Goal: Communication & Community: Answer question/provide support

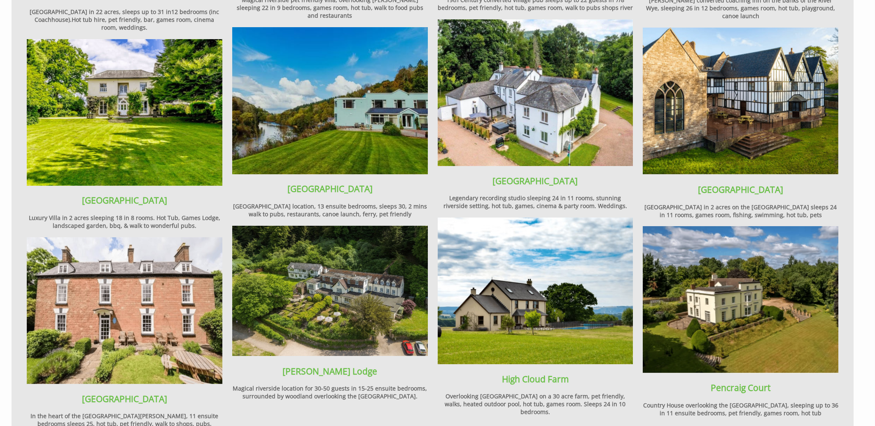
scroll to position [1093, 0]
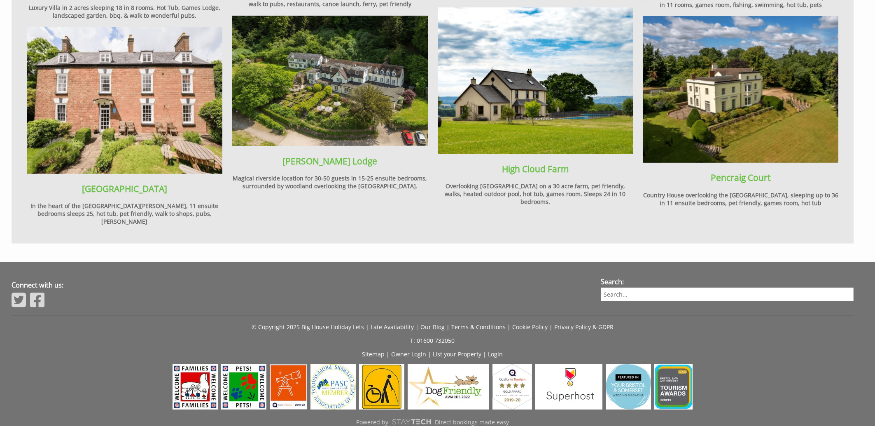
click at [490, 350] on link "Login" at bounding box center [496, 354] width 15 height 8
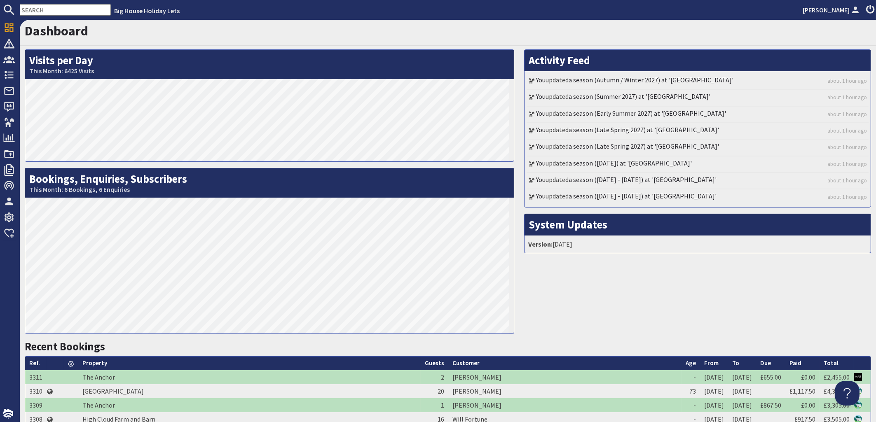
click at [38, 11] on input "text" at bounding box center [65, 10] width 91 height 12
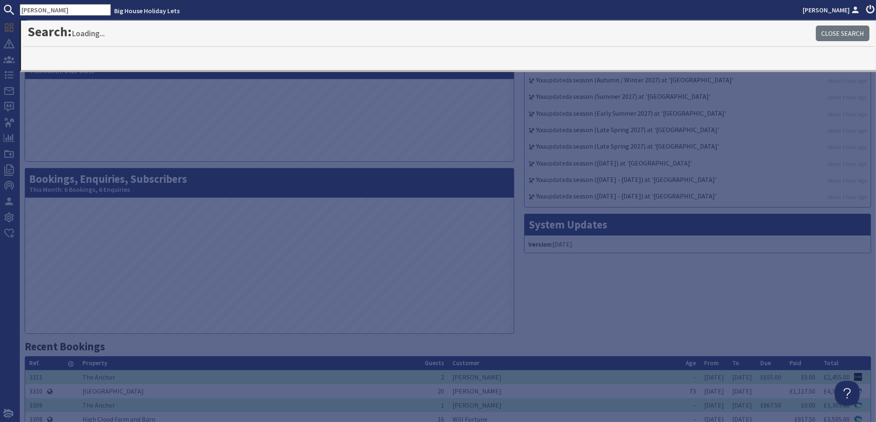
type input "[PERSON_NAME]"
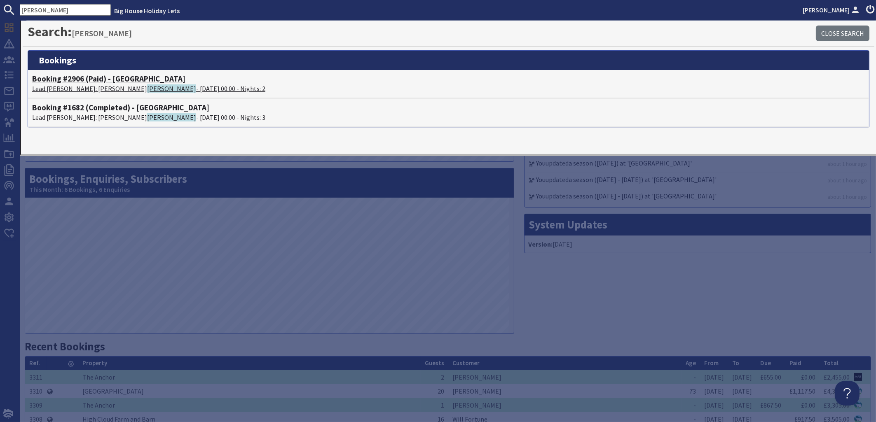
click at [94, 87] on p "Lead Booker: Margaret Copeland - 12/09/2025 00:00 - Nights: 2" at bounding box center [448, 89] width 833 height 10
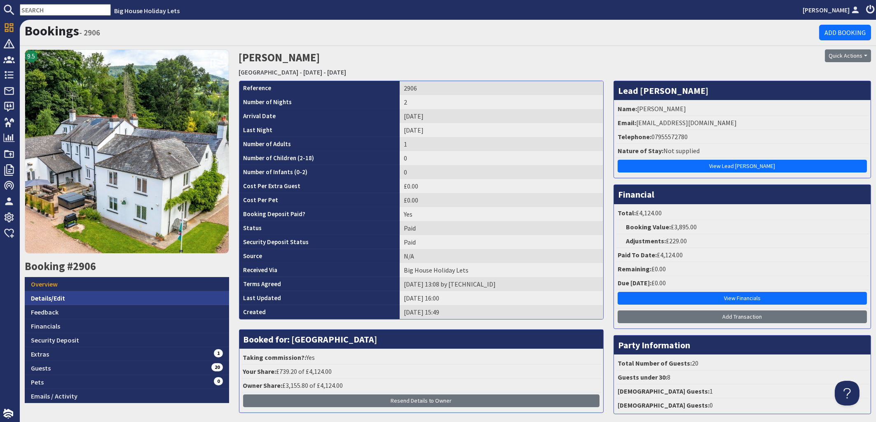
click at [52, 297] on link "Details/Edit" at bounding box center [127, 298] width 204 height 14
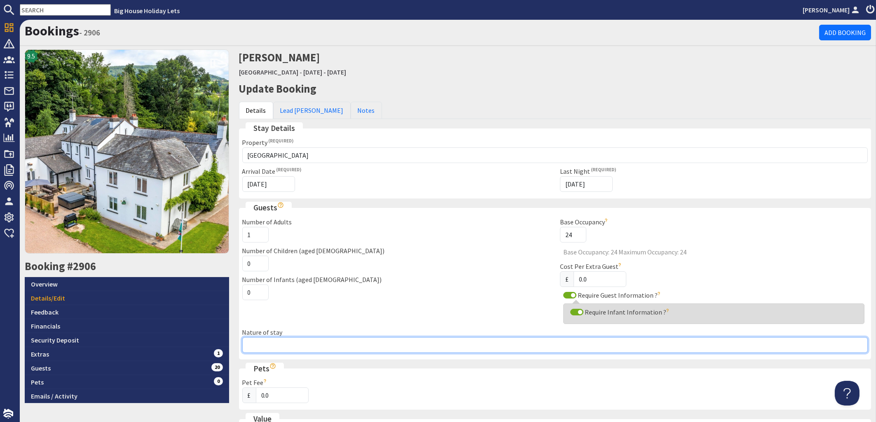
click at [264, 344] on input "Nature of stay" at bounding box center [555, 345] width 626 height 16
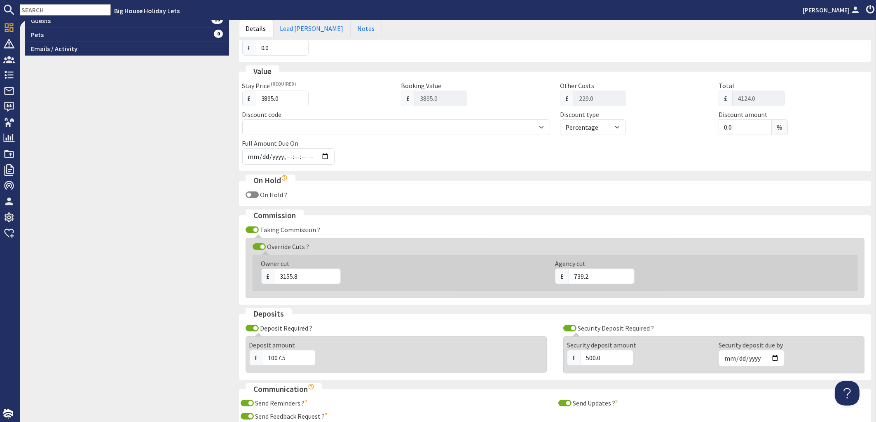
scroll to position [447, 0]
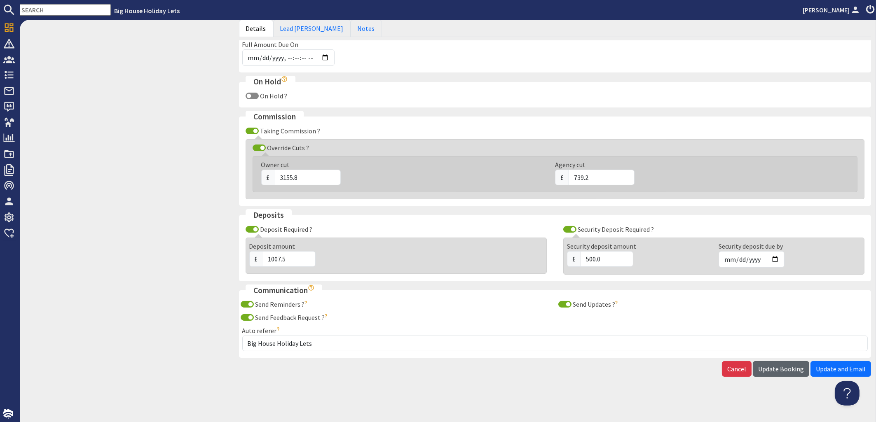
type input "Margaret's 80th Birthday"
click at [767, 375] on button "Update Booking" at bounding box center [781, 369] width 56 height 16
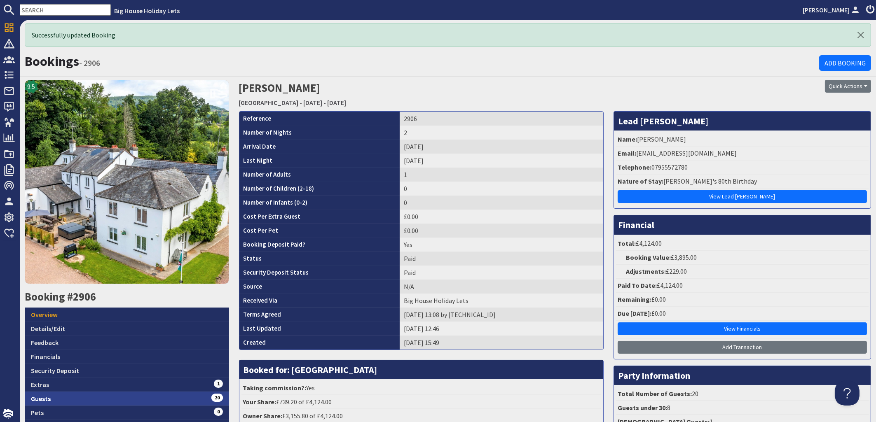
scroll to position [68, 0]
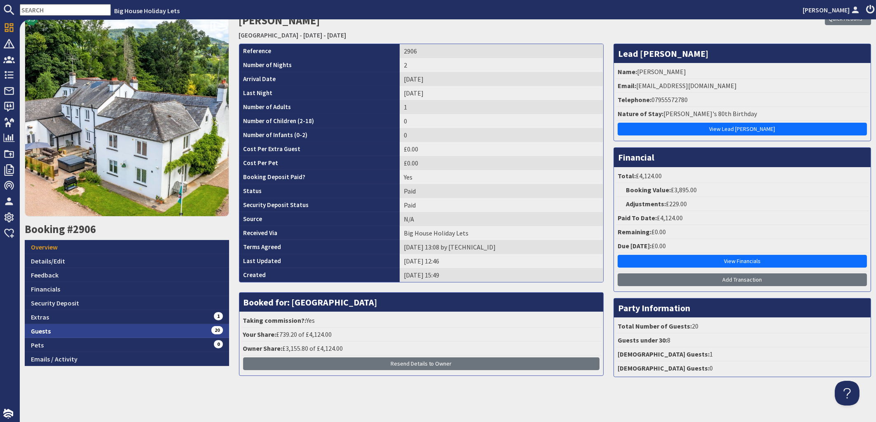
click at [44, 331] on link "Guests 20" at bounding box center [127, 331] width 204 height 14
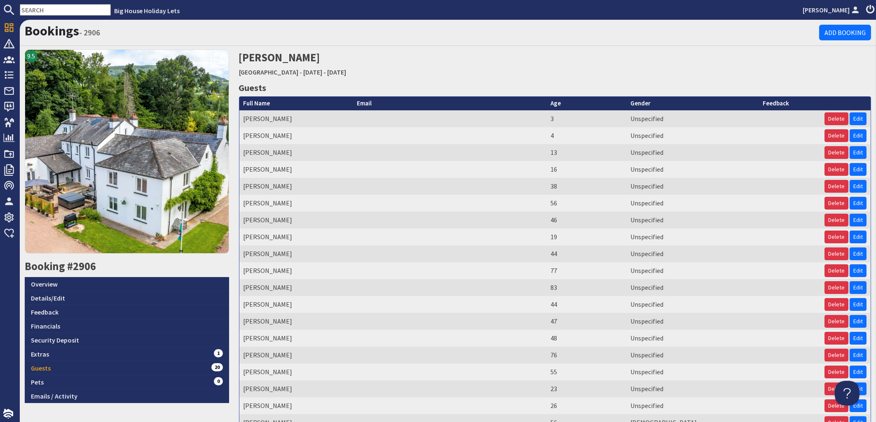
click at [435, 241] on td at bounding box center [450, 237] width 194 height 17
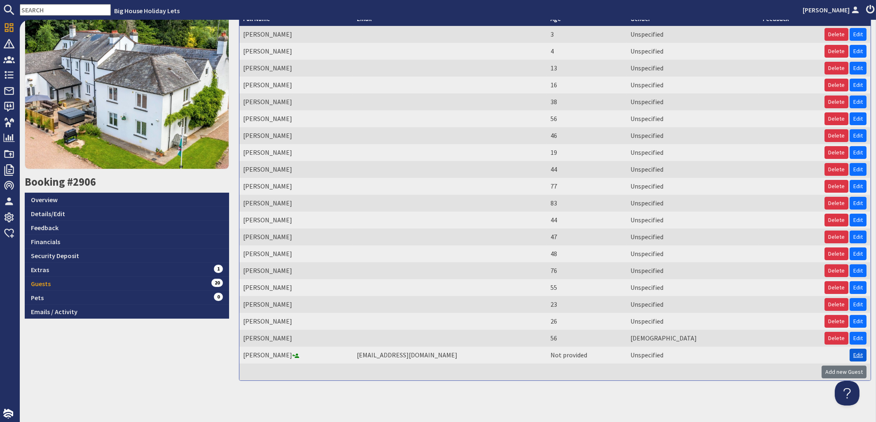
click at [852, 356] on link "Edit" at bounding box center [858, 355] width 17 height 13
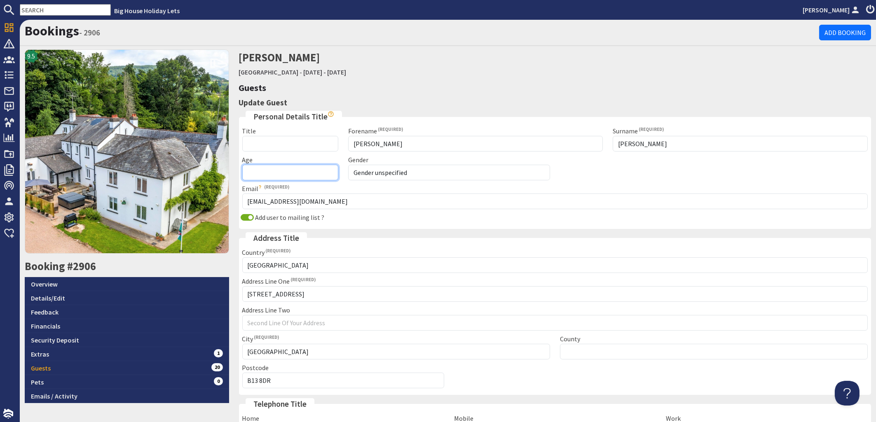
click at [293, 174] on input "Age" at bounding box center [290, 173] width 96 height 16
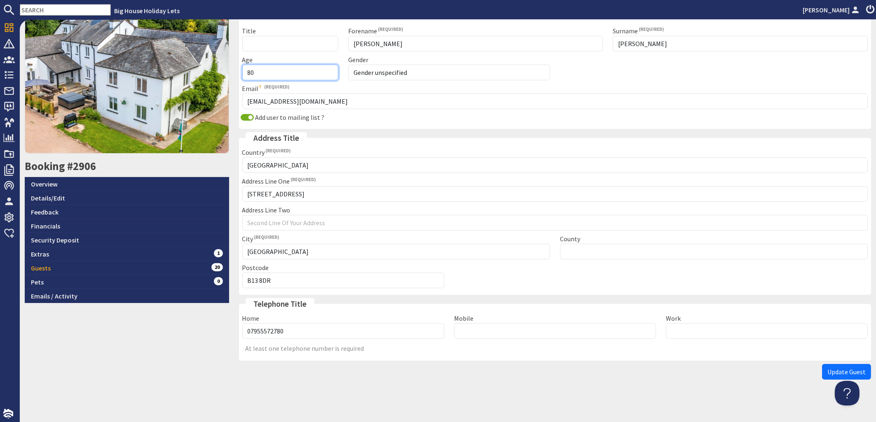
scroll to position [103, 0]
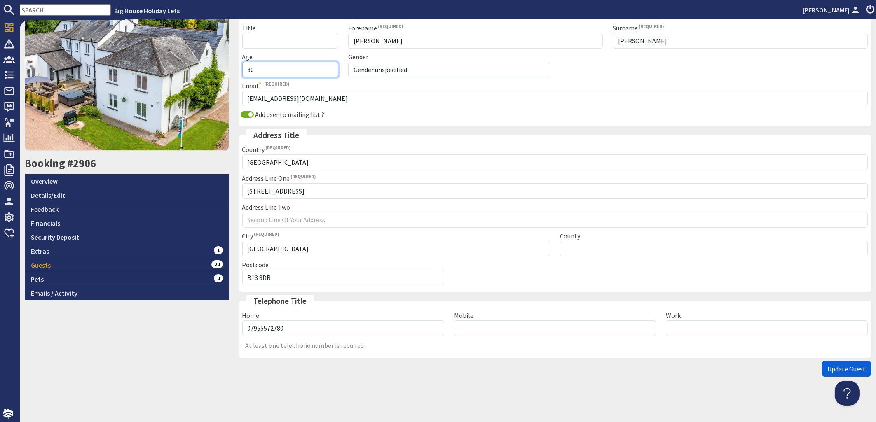
type input "80"
click at [828, 374] on button "Update Guest" at bounding box center [846, 369] width 49 height 16
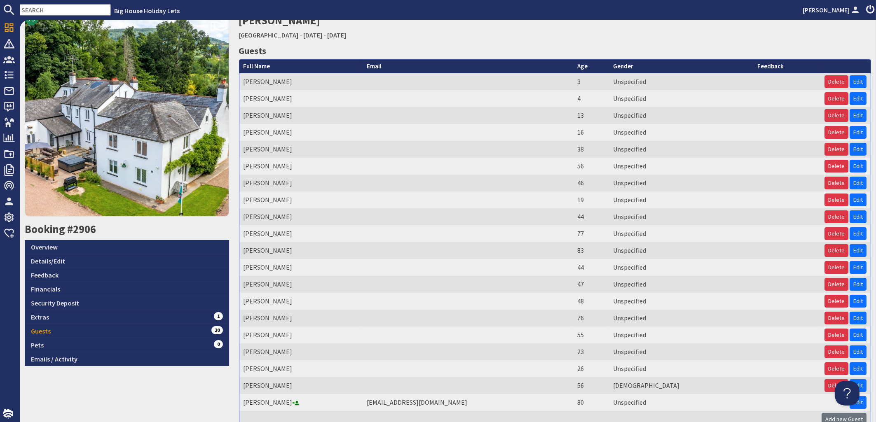
scroll to position [66, 0]
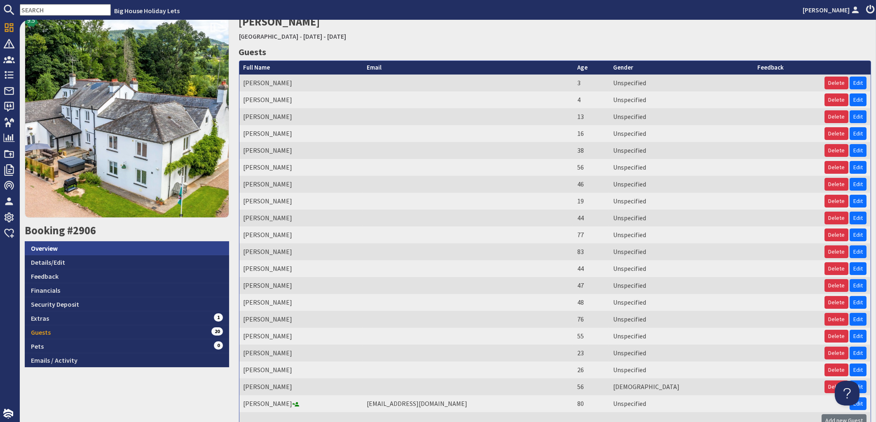
click at [49, 246] on link "Overview" at bounding box center [127, 248] width 204 height 14
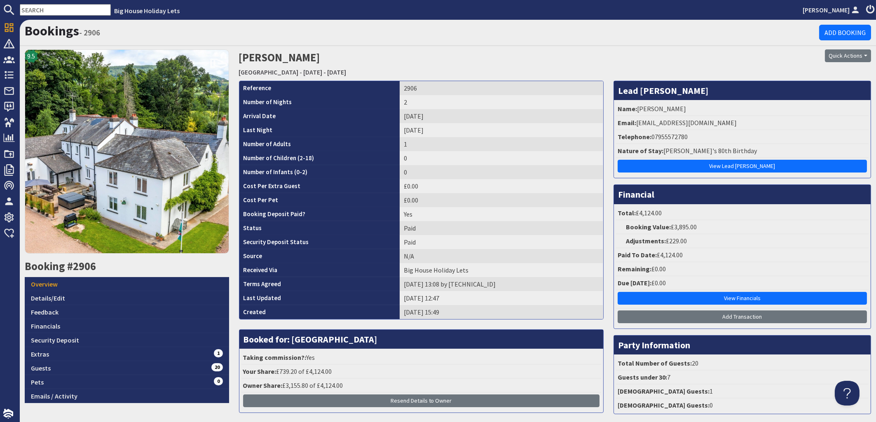
click at [61, 11] on input "text" at bounding box center [65, 10] width 91 height 12
click at [59, 33] on link "Bookings" at bounding box center [52, 31] width 54 height 16
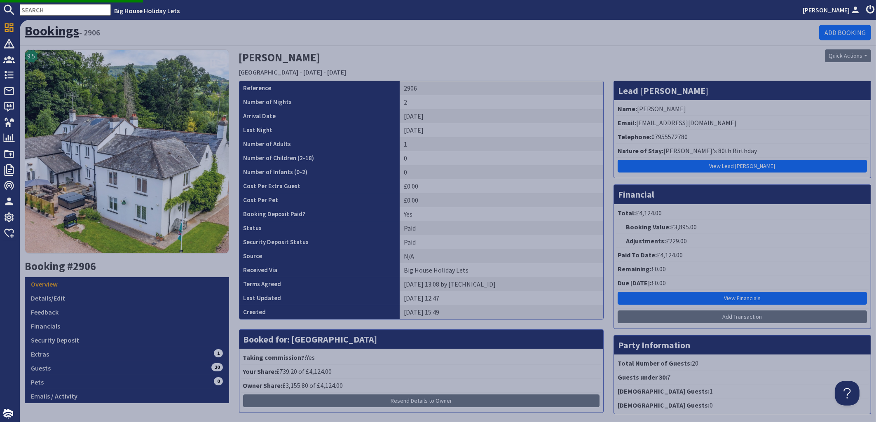
click at [59, 30] on link "Bookings" at bounding box center [52, 31] width 54 height 16
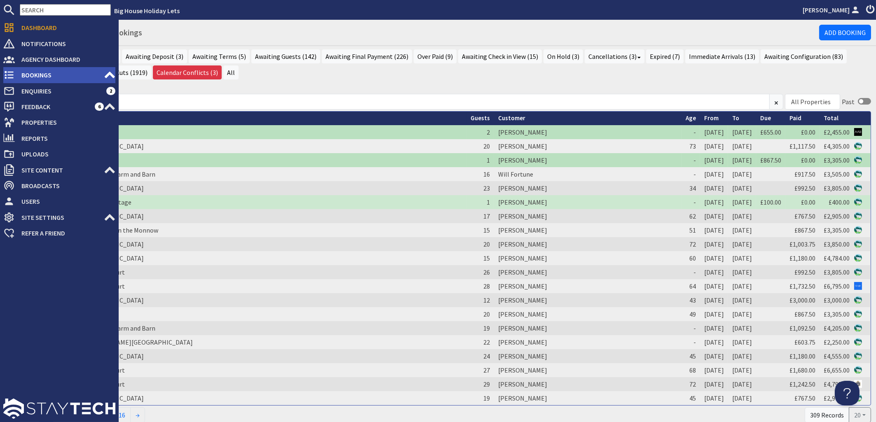
click at [36, 77] on span "Bookings" at bounding box center [59, 74] width 89 height 13
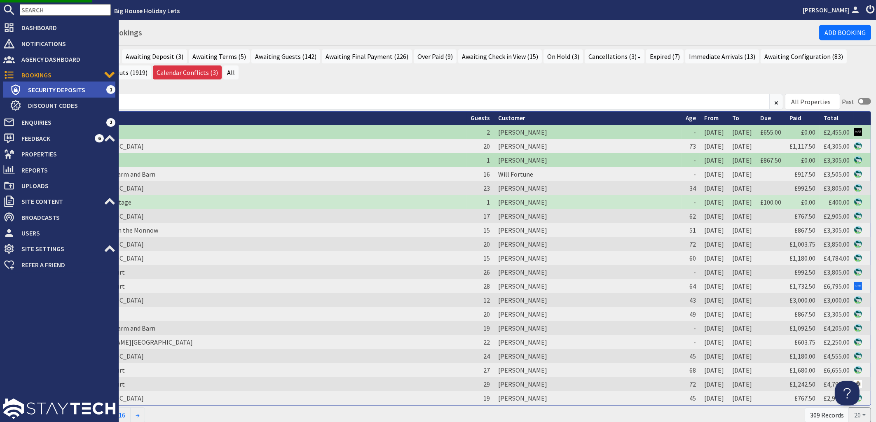
click at [36, 90] on span "Security Deposits" at bounding box center [63, 89] width 85 height 13
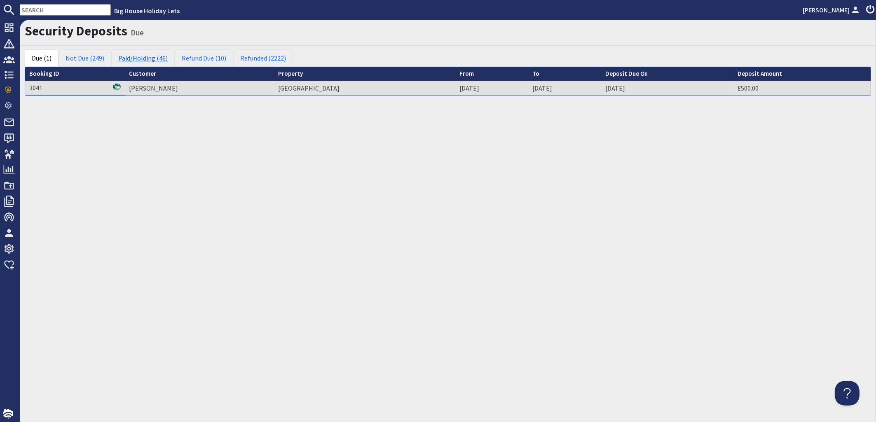
click at [129, 59] on link "Paid/Holding (46)" at bounding box center [142, 57] width 63 height 17
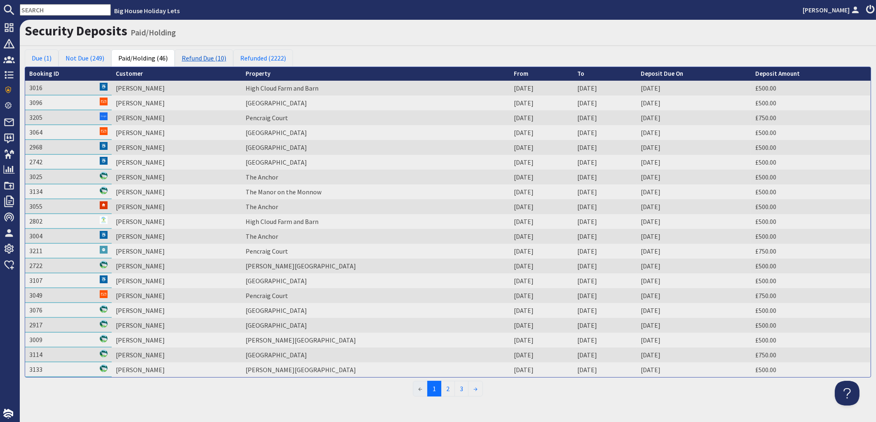
click at [210, 58] on link "Refund Due (10)" at bounding box center [204, 57] width 59 height 17
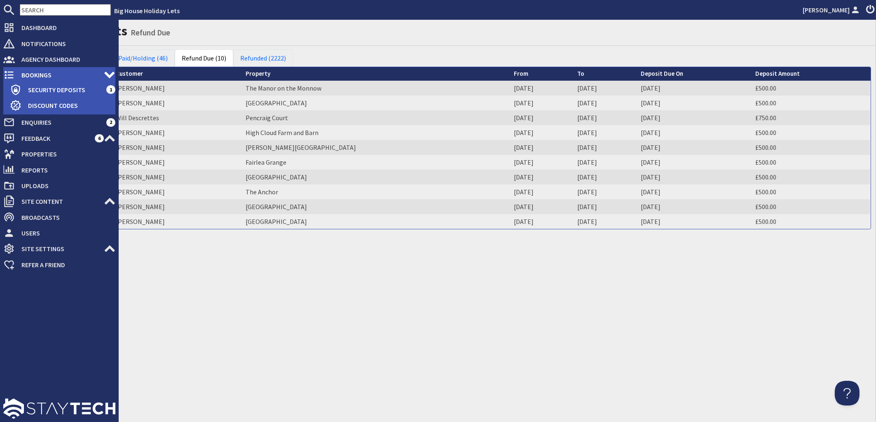
click at [38, 78] on span "Bookings" at bounding box center [59, 74] width 89 height 13
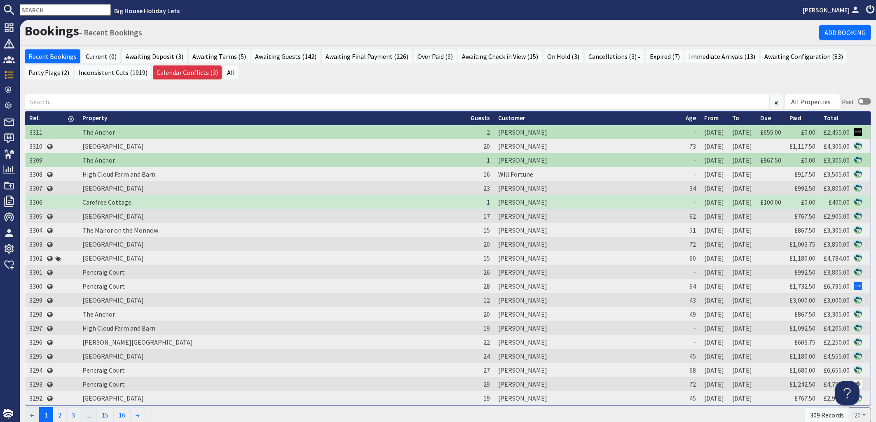
click at [55, 9] on input "text" at bounding box center [65, 10] width 91 height 12
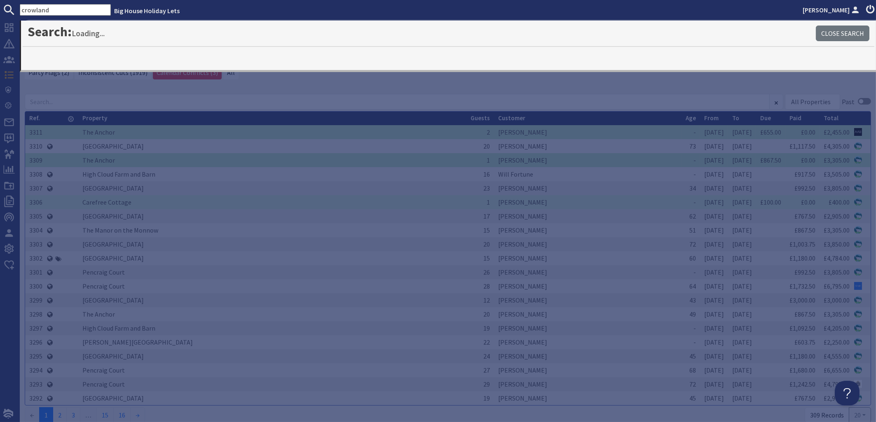
type input "crowland"
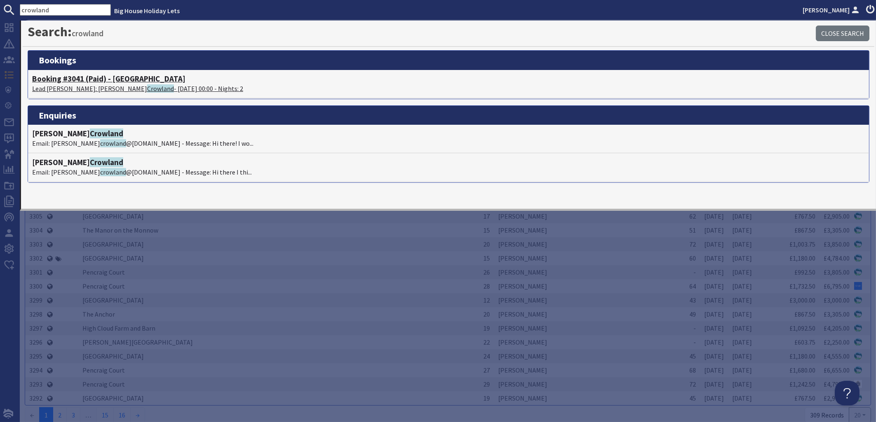
click at [83, 82] on h4 "Booking #3041 (Paid) - Monnow Valley Studio" at bounding box center [448, 78] width 833 height 9
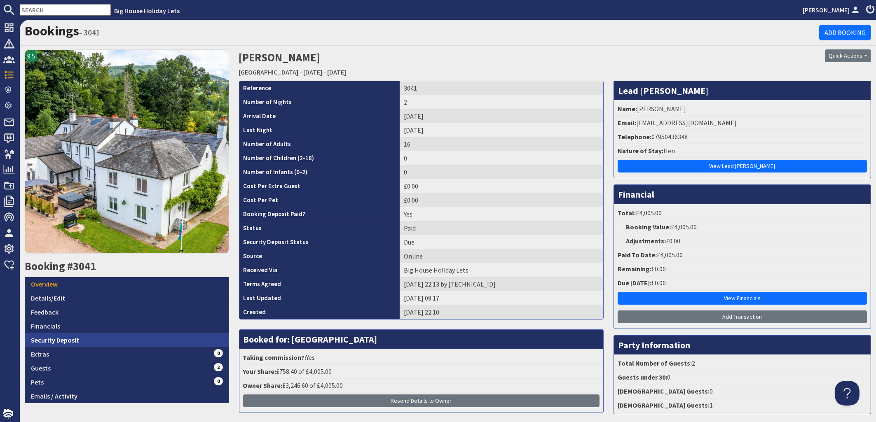
click at [47, 338] on link "Security Deposit" at bounding box center [127, 340] width 204 height 14
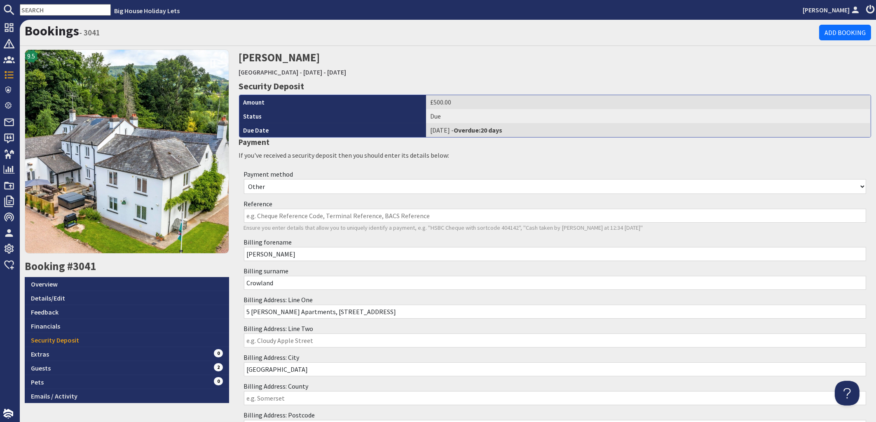
click at [255, 216] on input "Reference" at bounding box center [555, 216] width 623 height 14
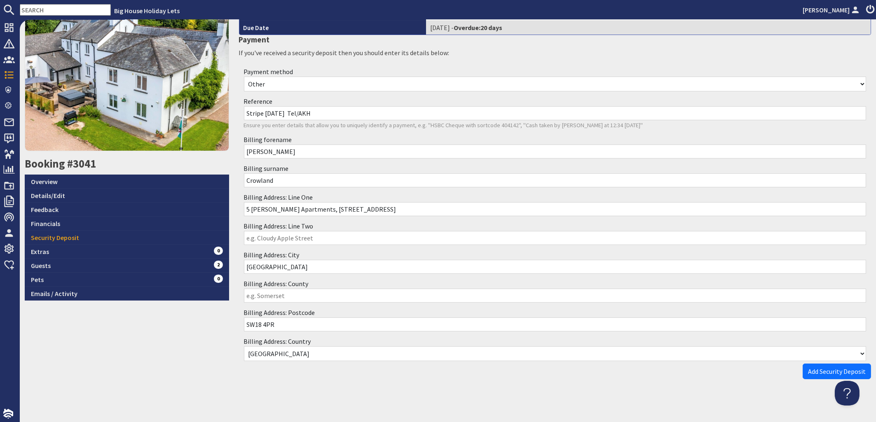
scroll to position [105, 0]
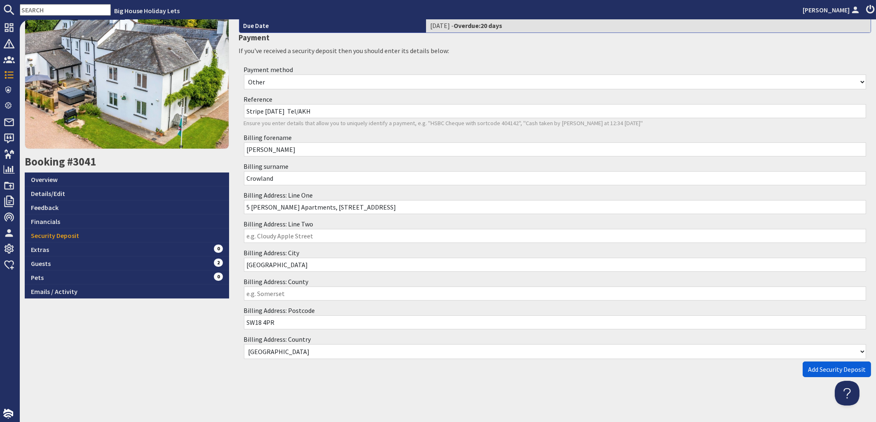
type input "Stripe 03.09.25 Tel/AKH"
click at [811, 367] on span "Add Security Deposit" at bounding box center [837, 369] width 58 height 8
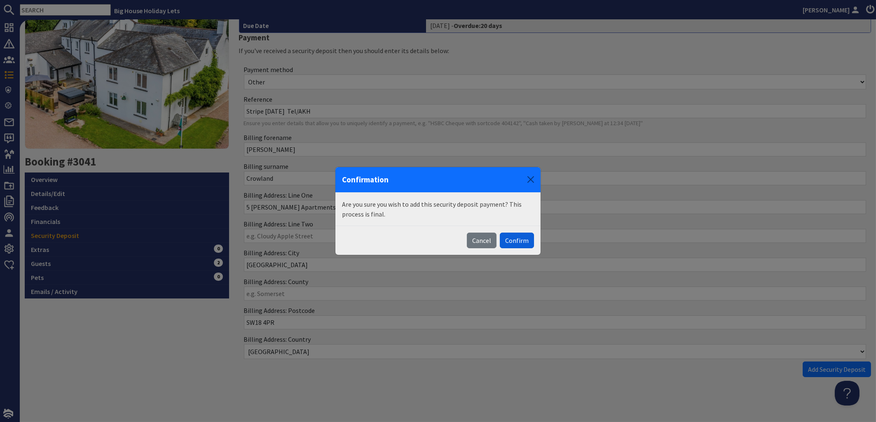
click at [527, 239] on button "Confirm" at bounding box center [517, 241] width 34 height 16
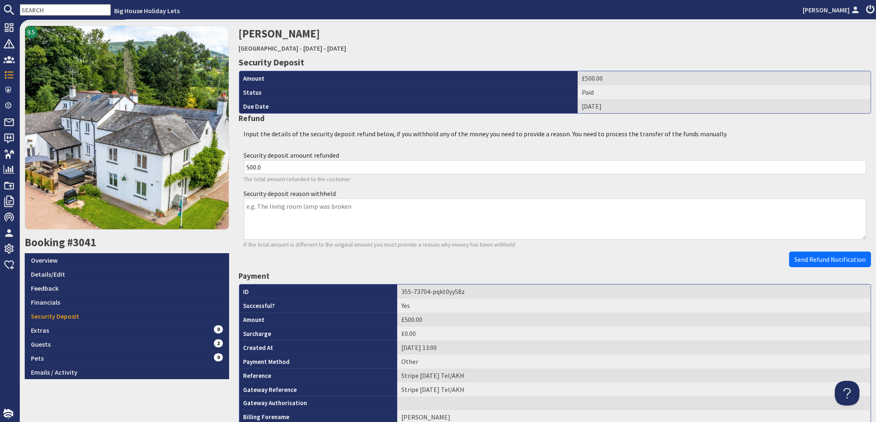
scroll to position [0, 0]
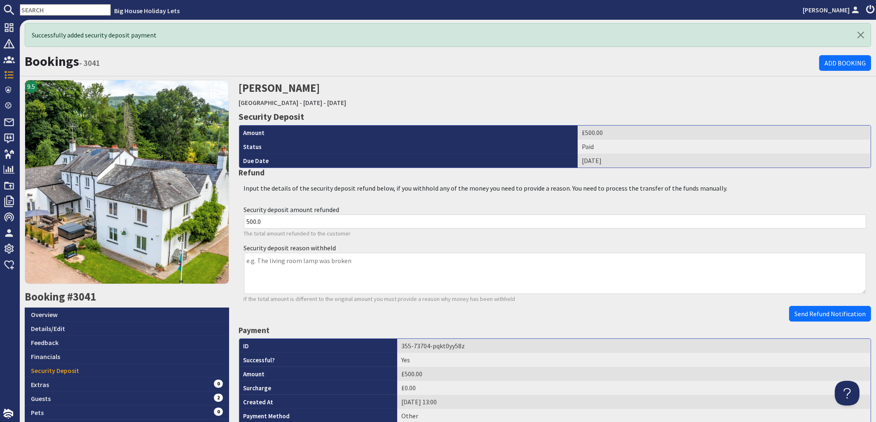
click at [269, 221] on input "500.0" at bounding box center [555, 222] width 623 height 14
click at [249, 257] on textarea "Security deposit reason withheld" at bounding box center [555, 273] width 623 height 41
click at [46, 312] on link "Overview" at bounding box center [127, 315] width 204 height 14
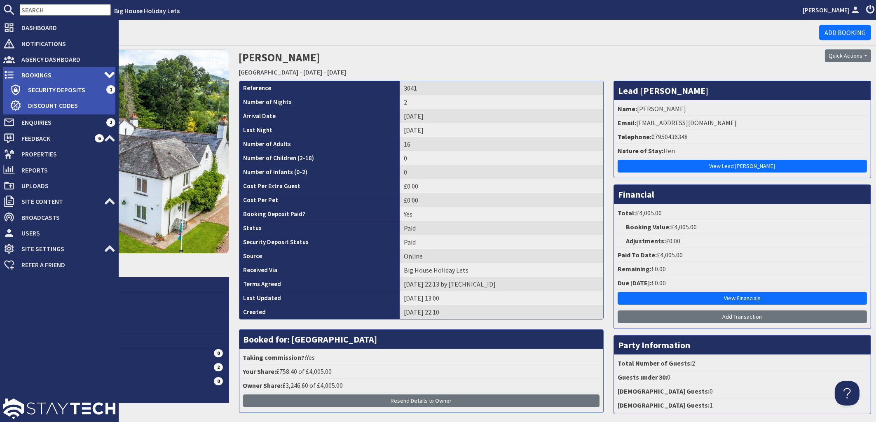
click at [35, 75] on span "Bookings" at bounding box center [59, 74] width 89 height 13
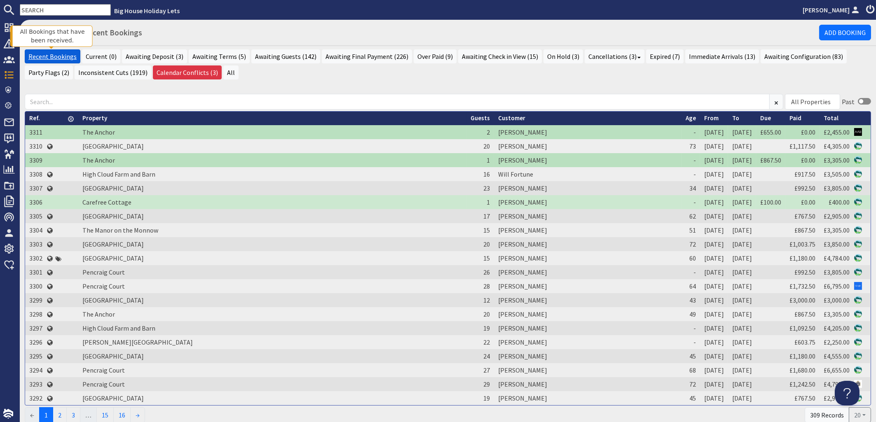
click at [48, 55] on link "Recent Bookings" at bounding box center [53, 56] width 56 height 14
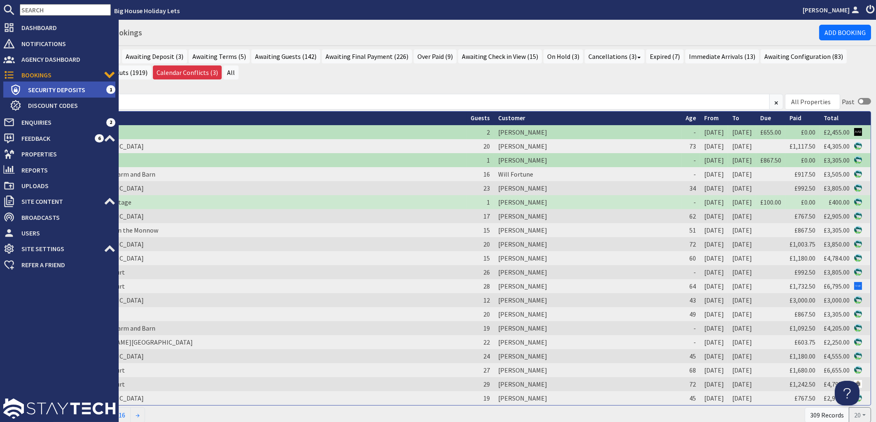
click at [40, 90] on span "Security Deposits" at bounding box center [63, 89] width 85 height 13
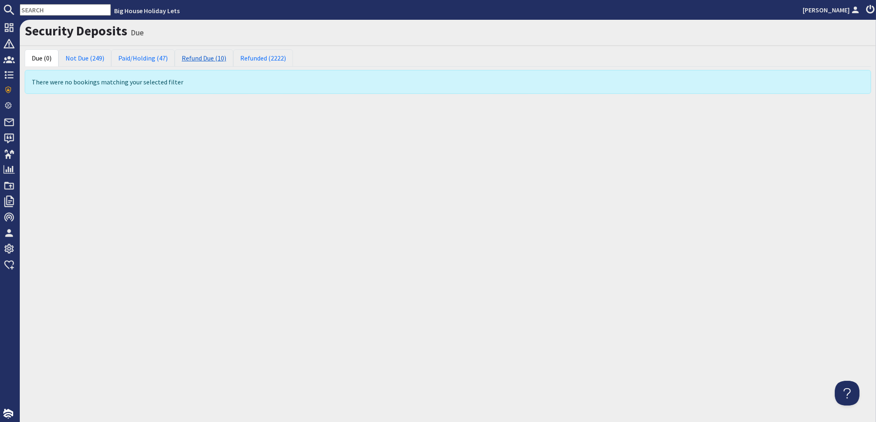
click at [204, 58] on link "Refund Due (10)" at bounding box center [204, 57] width 59 height 17
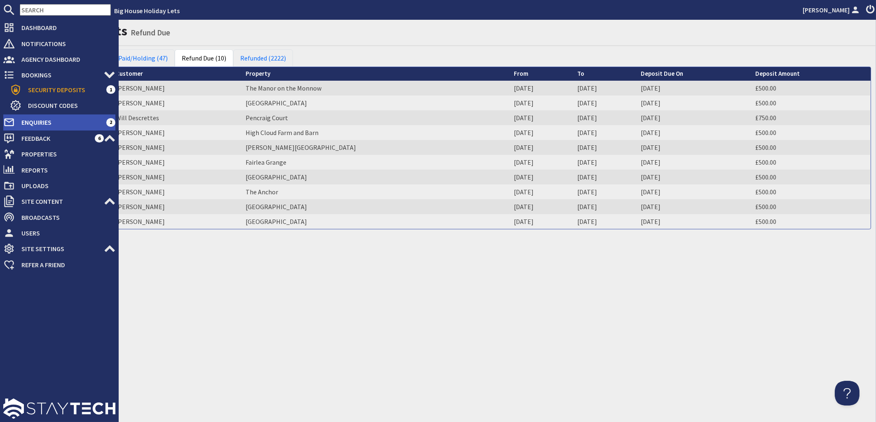
click at [44, 119] on span "Enquiries" at bounding box center [60, 122] width 91 height 13
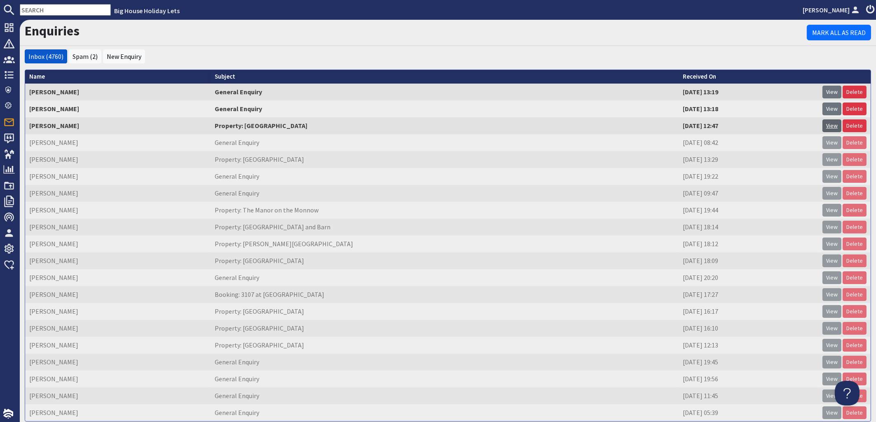
click at [822, 129] on link "View" at bounding box center [831, 125] width 19 height 13
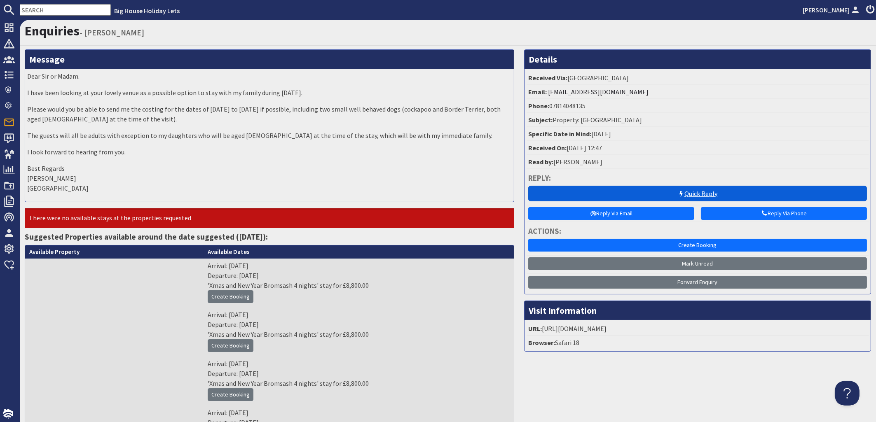
click at [689, 192] on link "Quick Reply" at bounding box center [697, 194] width 339 height 16
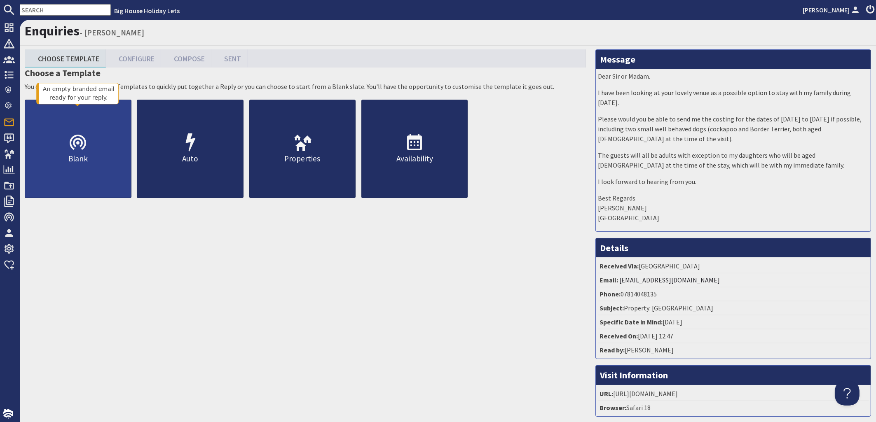
click at [92, 149] on link "Blank" at bounding box center [78, 149] width 107 height 98
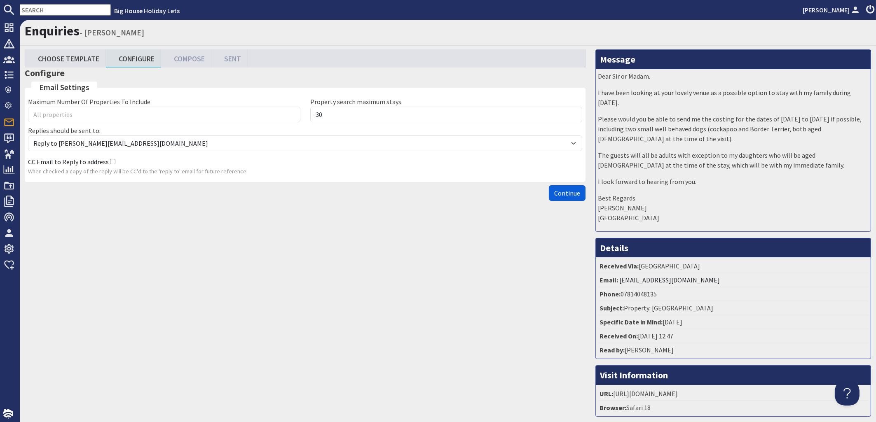
click at [567, 197] on span "Continue" at bounding box center [567, 193] width 26 height 8
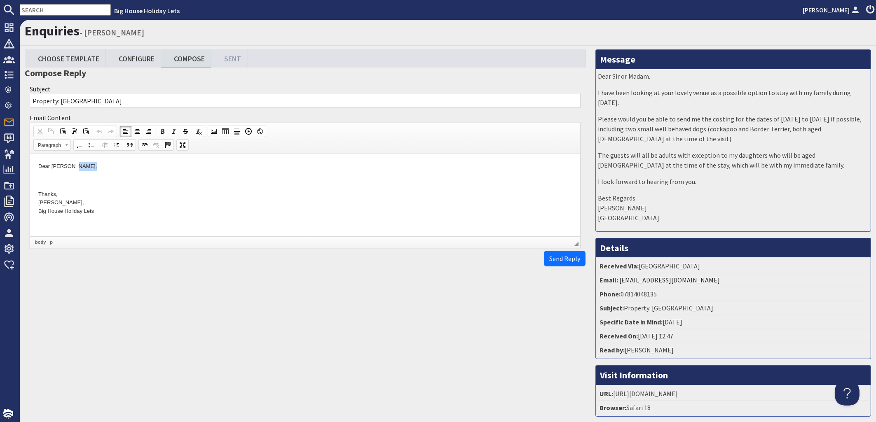
drag, startPoint x: 95, startPoint y: 166, endPoint x: 75, endPoint y: 168, distance: 20.2
click at [75, 168] on p "Dear Matthew Boyce," at bounding box center [305, 166] width 534 height 9
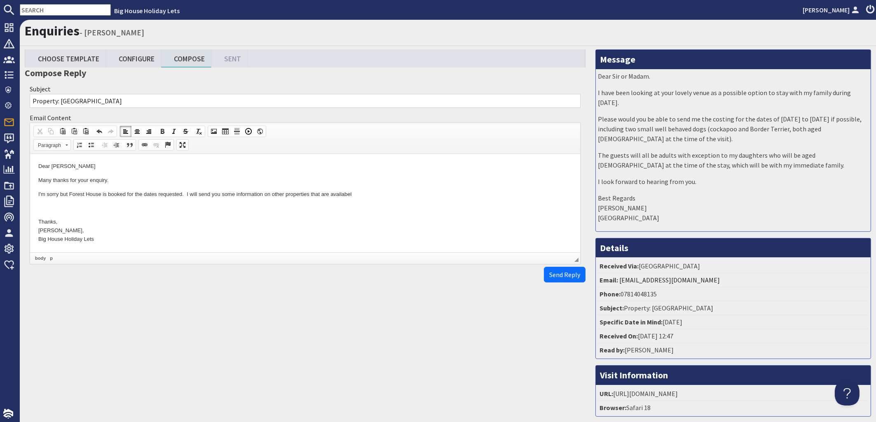
click at [284, 194] on p "I'm sorry but Forest House is booked for the dates requested. I will send you s…" at bounding box center [305, 194] width 534 height 9
click at [368, 192] on p "I'm sorry but Forest House is booked for the dates requested. I will send you s…" at bounding box center [305, 194] width 534 height 9
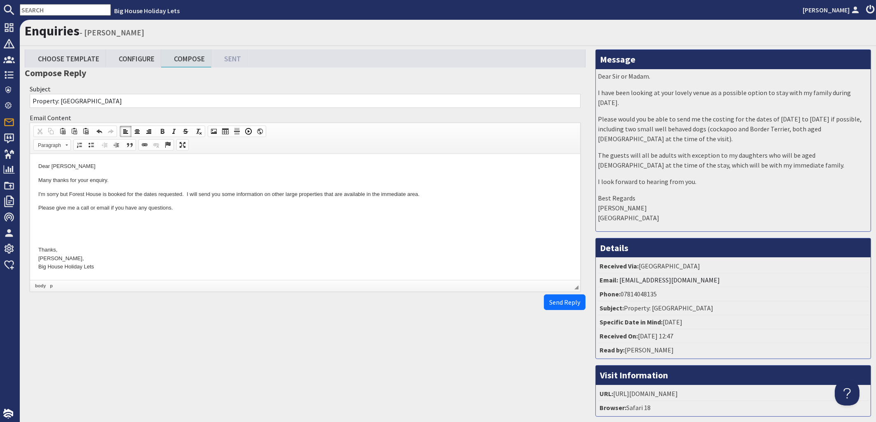
click at [45, 227] on body "Dear Matthew Many thanks for your enquiry. I'm sorry but Forest House is booked…" at bounding box center [305, 216] width 534 height 109
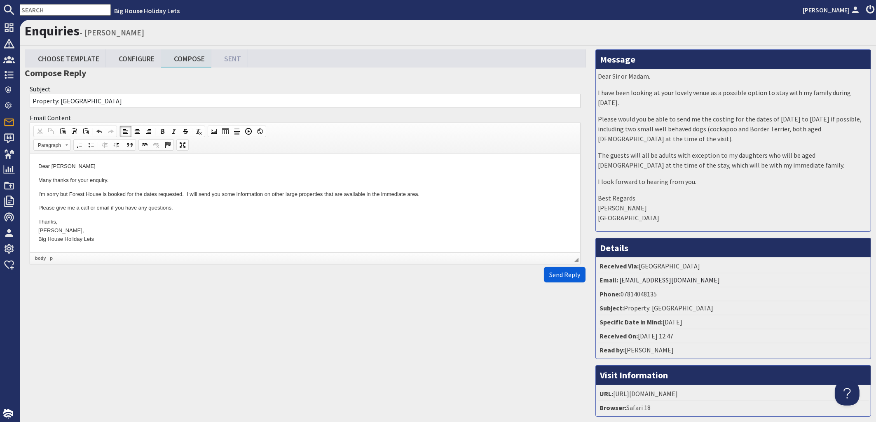
click at [556, 279] on span "Send Reply" at bounding box center [564, 275] width 31 height 8
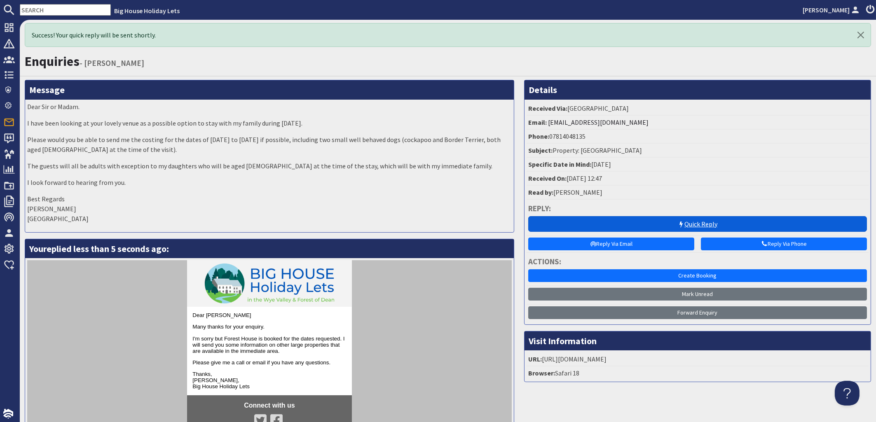
click at [692, 221] on link "Quick Reply" at bounding box center [697, 224] width 339 height 16
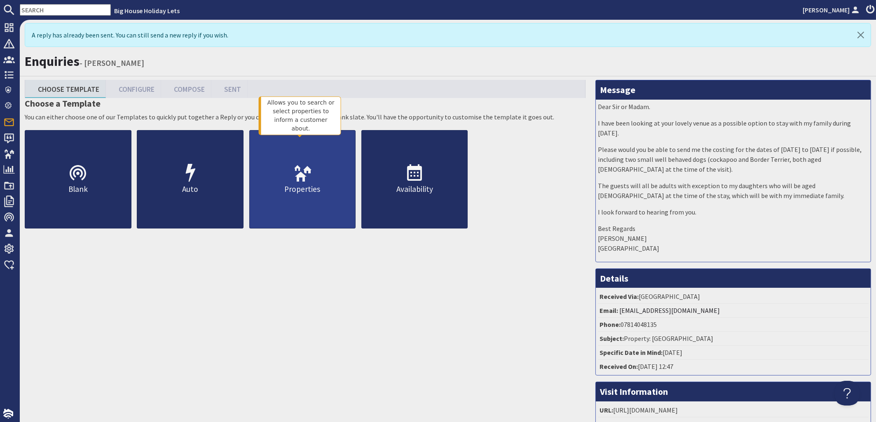
click at [303, 195] on p "Properties" at bounding box center [303, 189] width 106 height 12
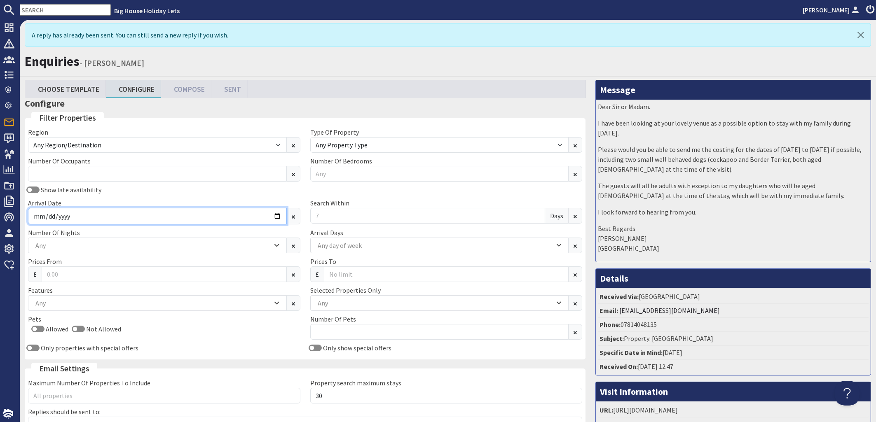
click at [65, 218] on input "Arrival Date" at bounding box center [157, 216] width 259 height 16
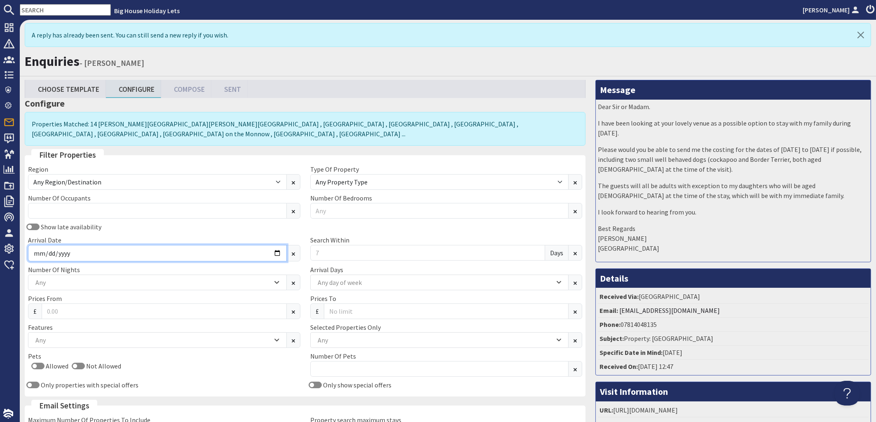
click at [272, 260] on input "Arrival Date" at bounding box center [157, 253] width 259 height 16
type input "2026-01-09"
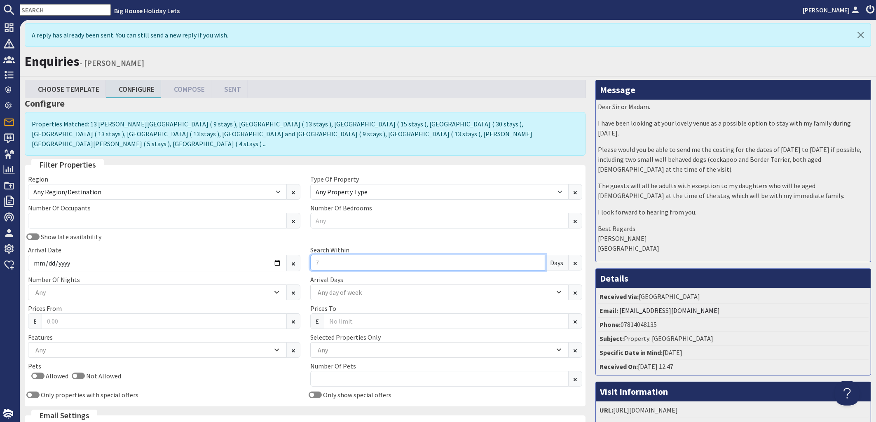
drag, startPoint x: 325, startPoint y: 259, endPoint x: 315, endPoint y: 258, distance: 10.0
click at [315, 258] on input "Search Within" at bounding box center [427, 263] width 235 height 16
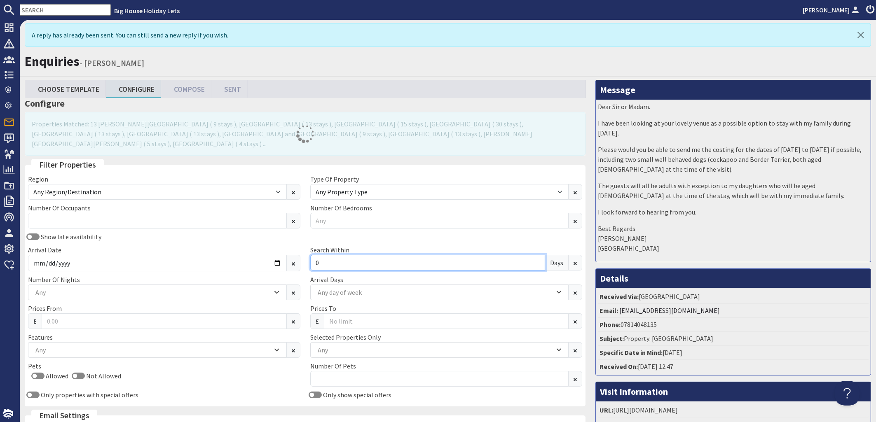
type input "0"
click at [47, 288] on div "Any" at bounding box center [152, 292] width 239 height 9
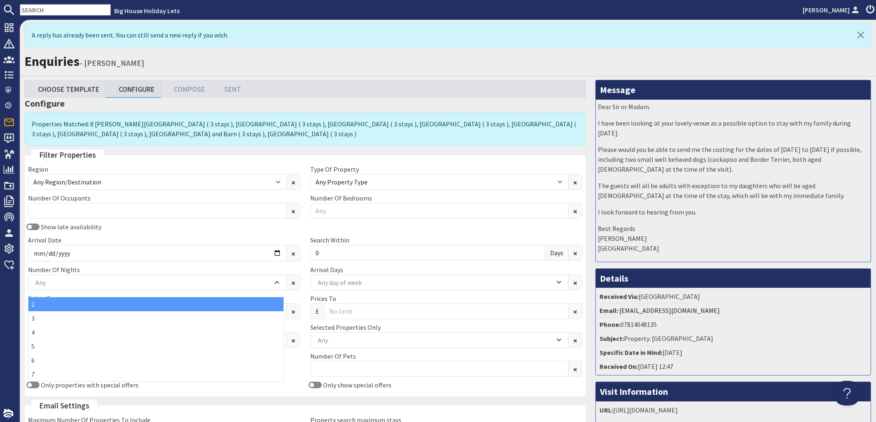
click at [37, 304] on div "2" at bounding box center [155, 304] width 255 height 14
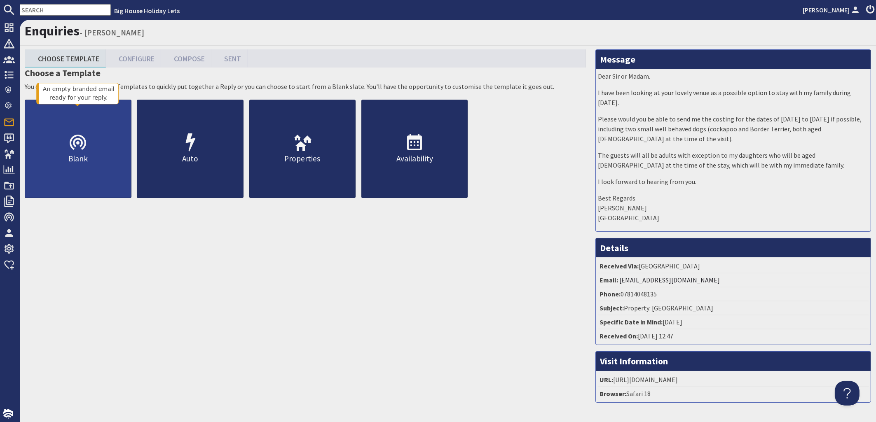
click at [74, 150] on use at bounding box center [78, 142] width 16 height 15
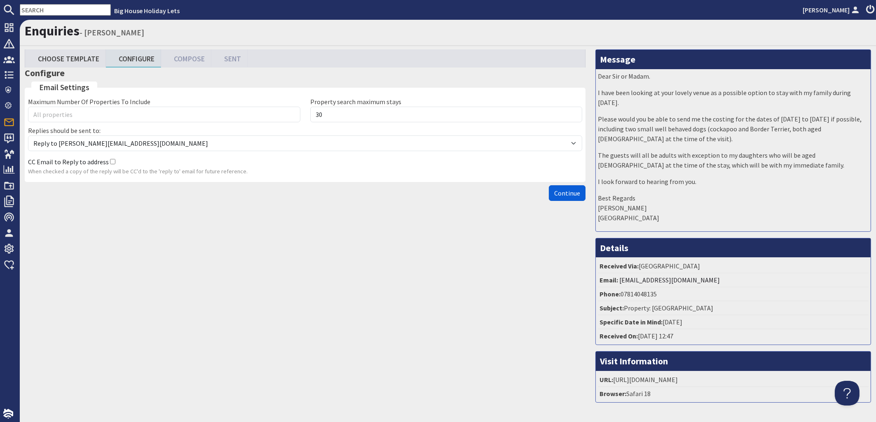
click at [565, 197] on span "Continue" at bounding box center [567, 193] width 26 height 8
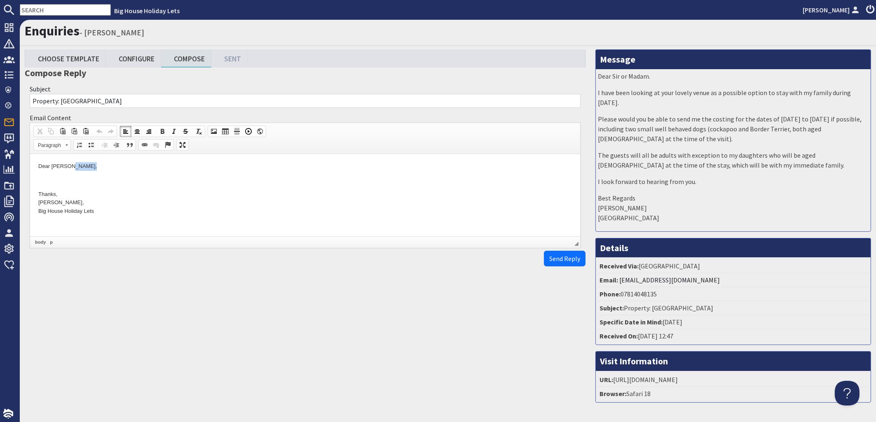
drag, startPoint x: 103, startPoint y: 167, endPoint x: 71, endPoint y: 166, distance: 32.1
click at [71, 166] on p "Dear Matthew Boyce," at bounding box center [305, 166] width 534 height 9
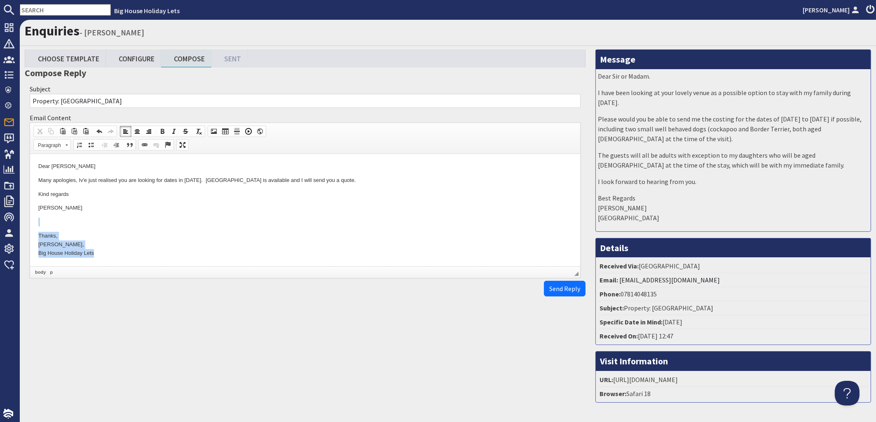
drag, startPoint x: 100, startPoint y: 254, endPoint x: 35, endPoint y: 226, distance: 70.5
click at [35, 226] on html "Dear Matthew Many apologies, Iv'e just realised you are looking for dates in Ja…" at bounding box center [305, 210] width 550 height 112
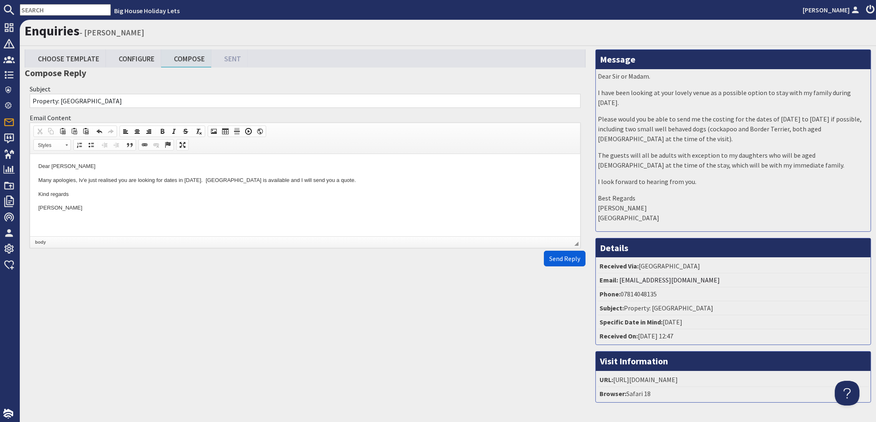
click at [556, 267] on button "Send Reply" at bounding box center [565, 259] width 42 height 16
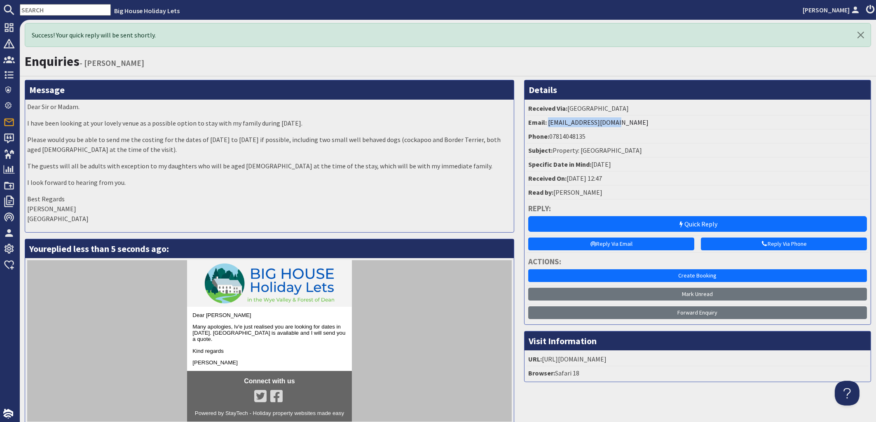
drag, startPoint x: 618, startPoint y: 124, endPoint x: 545, endPoint y: 126, distance: 73.0
click at [545, 126] on li "Email: matthewb17@icloud.com" at bounding box center [698, 123] width 342 height 14
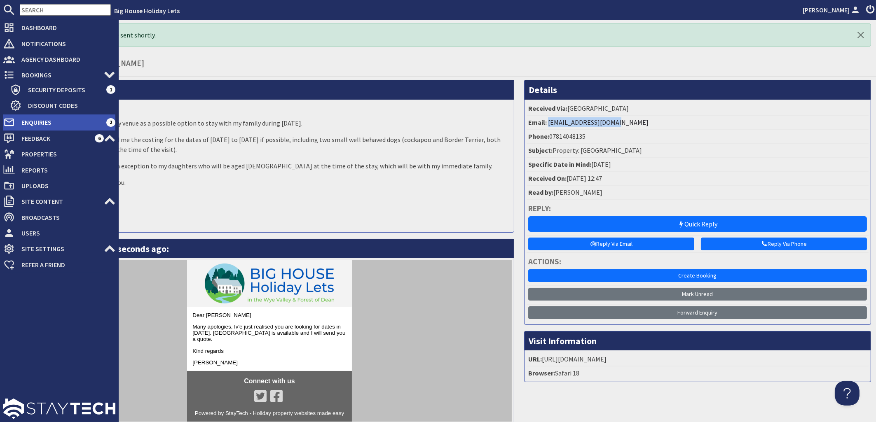
click at [30, 121] on span "Enquiries" at bounding box center [60, 122] width 91 height 13
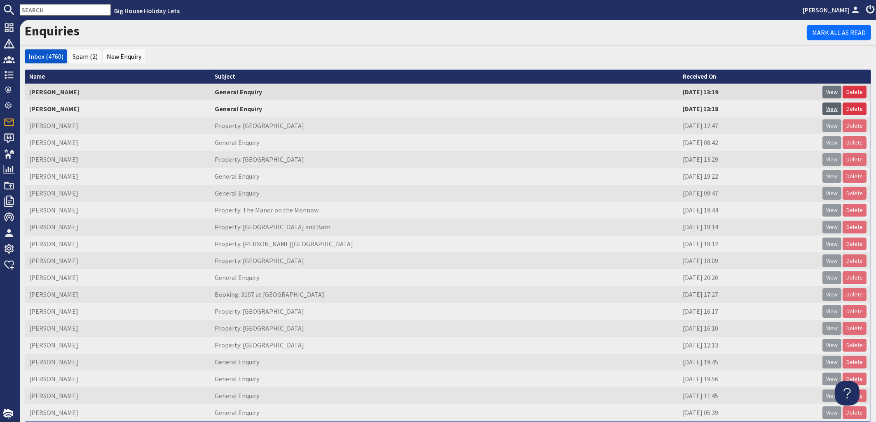
click at [823, 107] on link "View" at bounding box center [831, 109] width 19 height 13
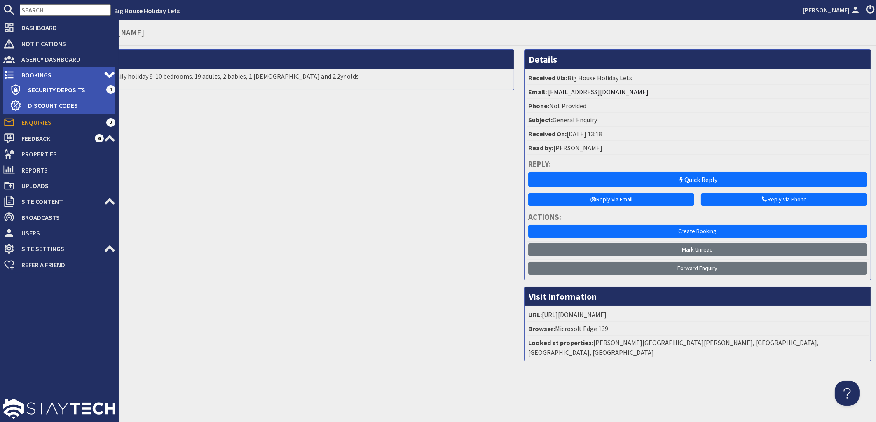
click at [39, 75] on span "Bookings" at bounding box center [59, 74] width 89 height 13
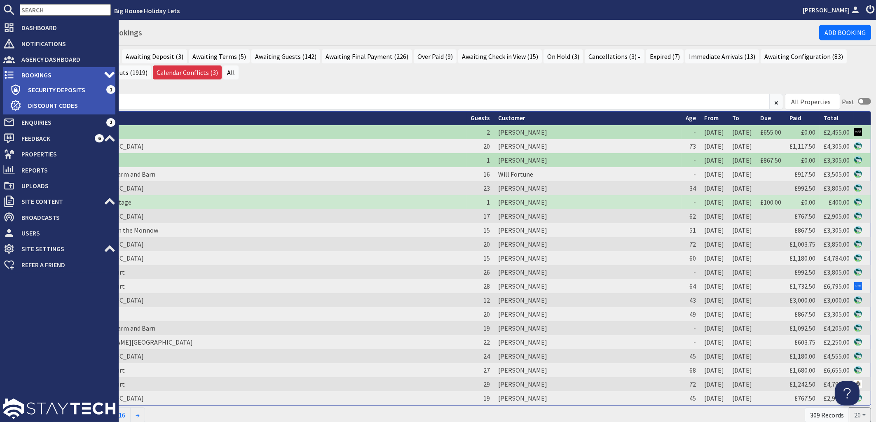
click at [41, 75] on span "Bookings" at bounding box center [59, 74] width 89 height 13
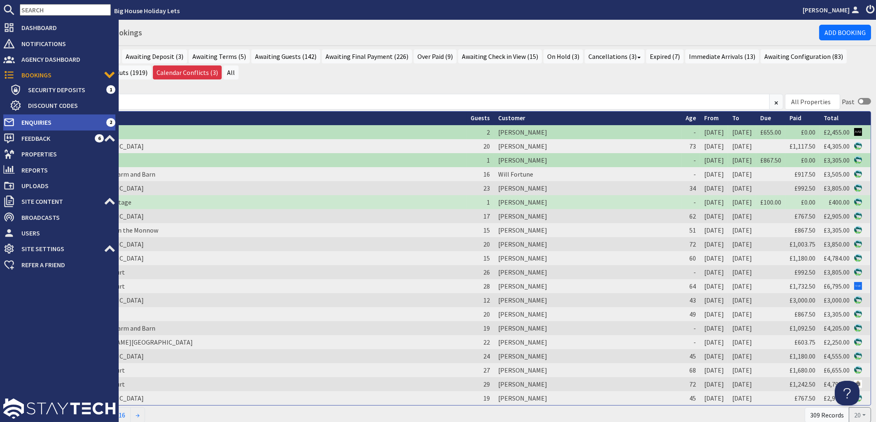
click at [47, 122] on span "Enquiries" at bounding box center [60, 122] width 91 height 13
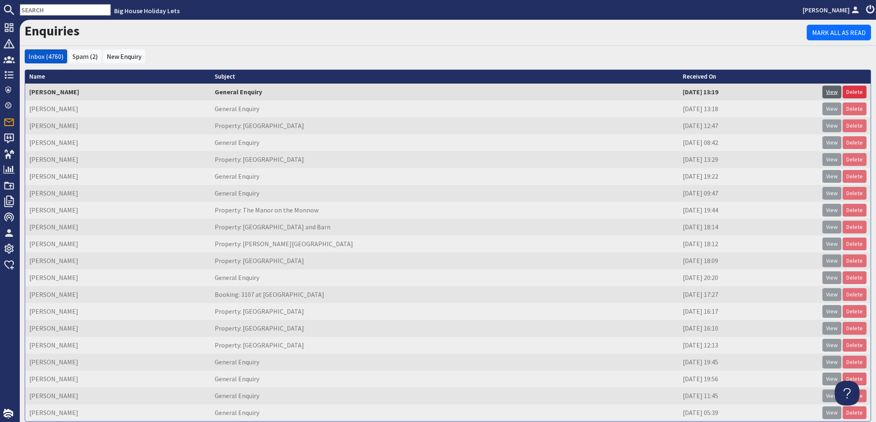
click at [824, 94] on link "View" at bounding box center [831, 92] width 19 height 13
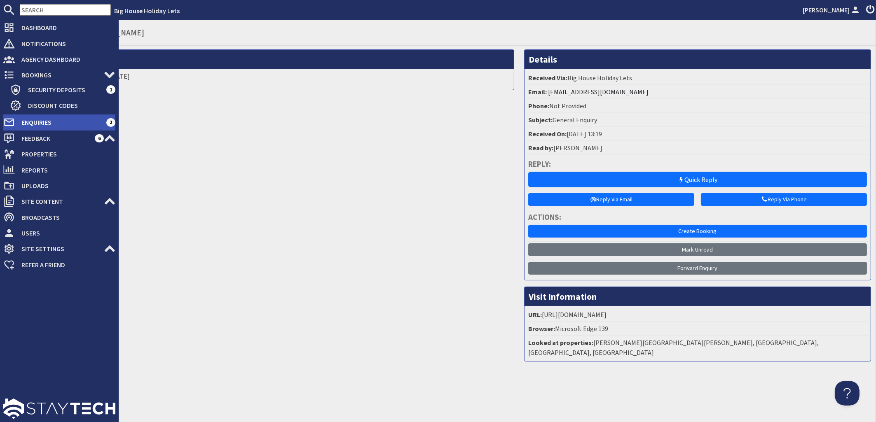
click at [30, 122] on span "Enquiries" at bounding box center [60, 122] width 91 height 13
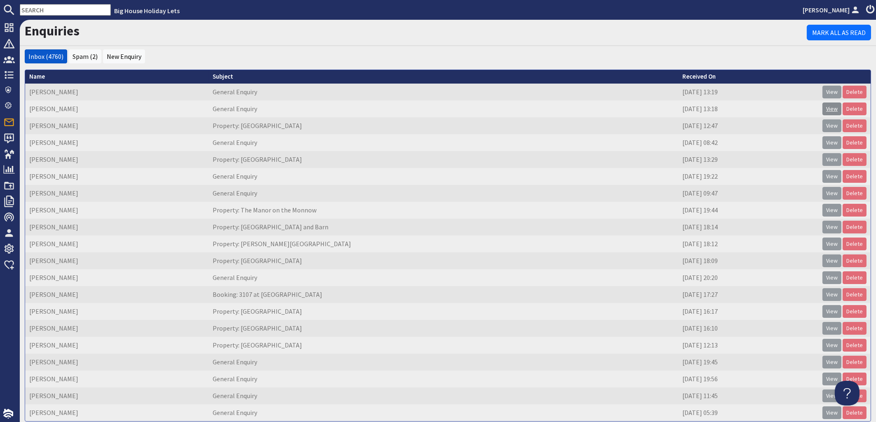
click at [827, 111] on link "View" at bounding box center [831, 109] width 19 height 13
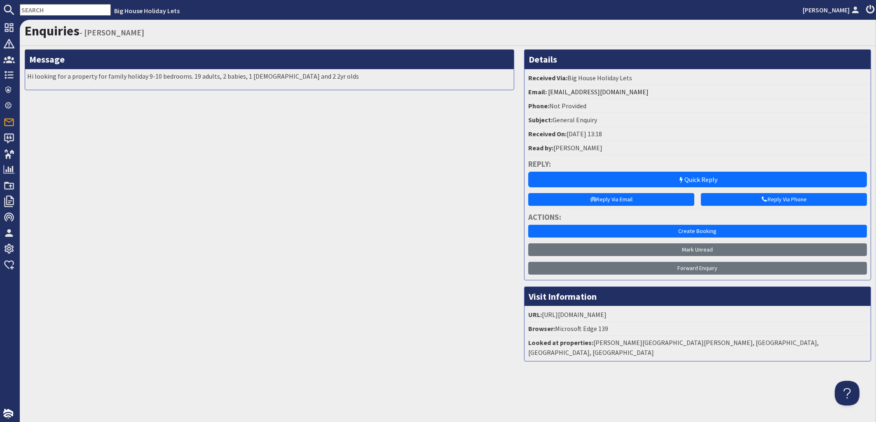
click at [216, 178] on div "Message Hi looking for a property for family holiday 9-10 bedrooms. 19 adults, …" at bounding box center [269, 208] width 499 height 318
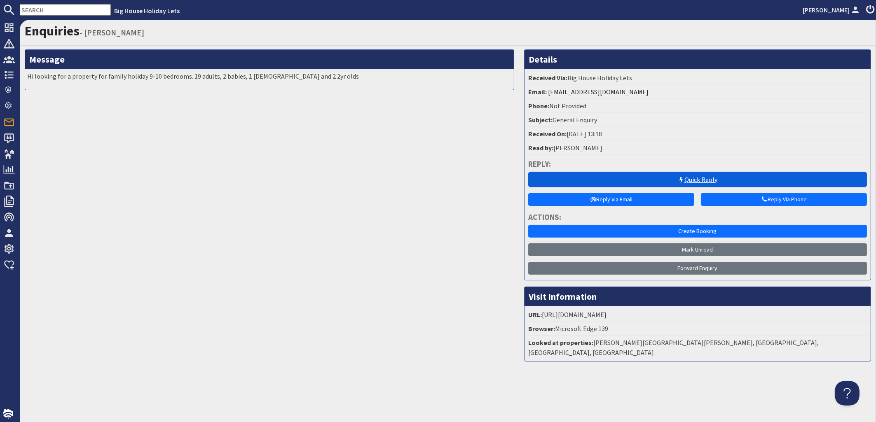
click at [716, 179] on link "Quick Reply" at bounding box center [697, 180] width 339 height 16
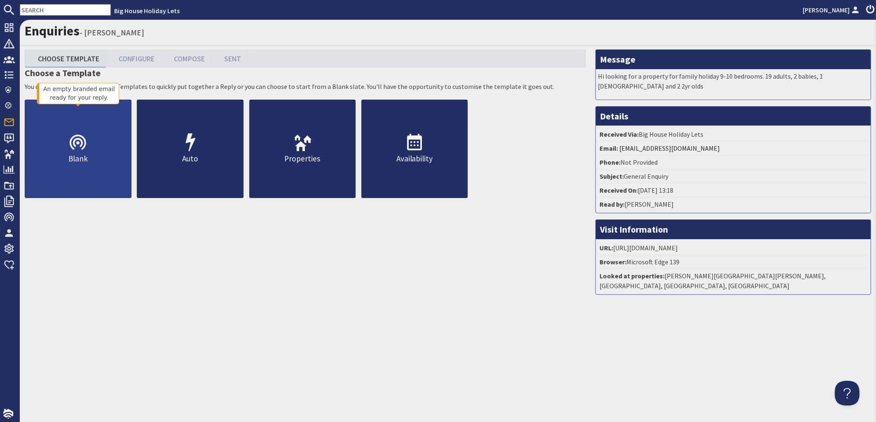
click at [86, 162] on p "Blank" at bounding box center [78, 159] width 106 height 12
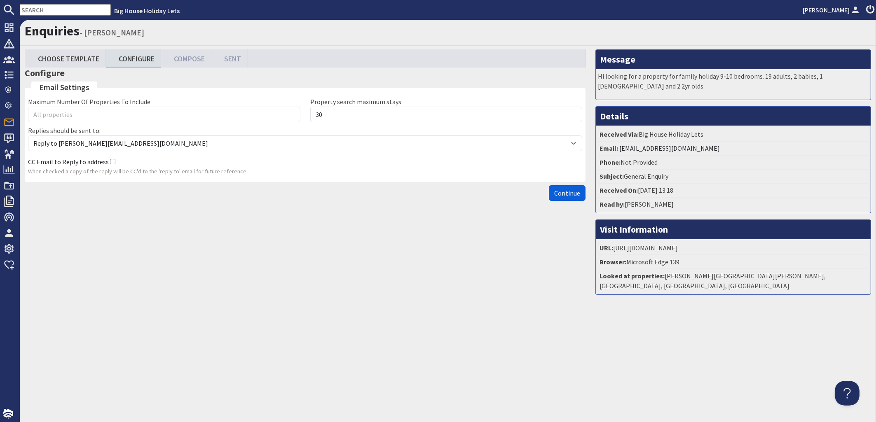
click at [557, 197] on span "Continue" at bounding box center [567, 193] width 26 height 8
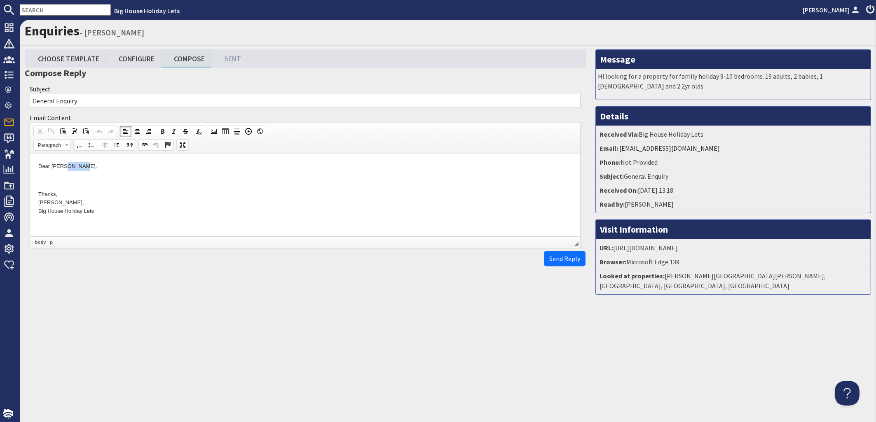
drag, startPoint x: 86, startPoint y: 166, endPoint x: 63, endPoint y: 165, distance: 23.1
click at [63, 165] on p "Dear Terry Copp," at bounding box center [305, 166] width 534 height 9
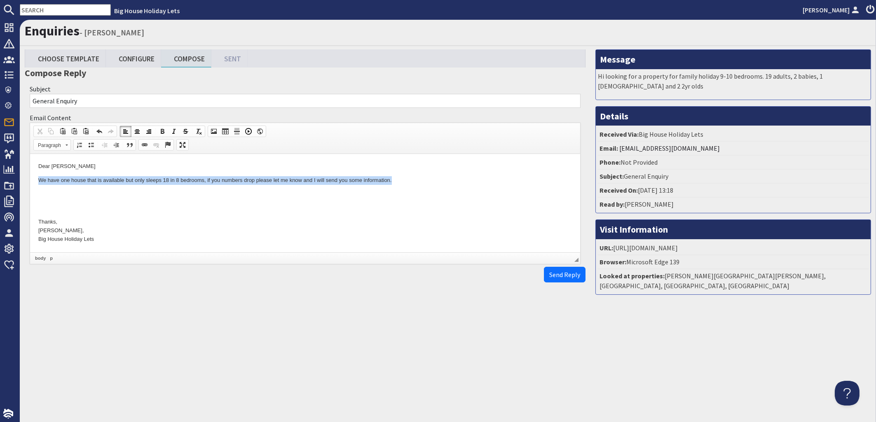
drag, startPoint x: 407, startPoint y: 182, endPoint x: 33, endPoint y: 182, distance: 373.7
click at [33, 182] on html "Dear Terry We have one house that is available but only sleeps 18 in 8 bedrooms…" at bounding box center [305, 203] width 550 height 98
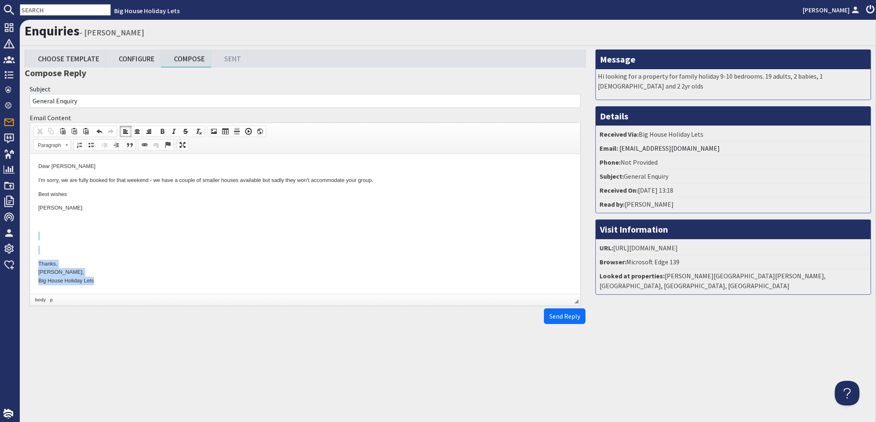
drag, startPoint x: 103, startPoint y: 281, endPoint x: 35, endPoint y: 234, distance: 81.7
click at [35, 234] on html "Dear Terry I'm sorry, we are fully booked for that weekend - we have a couple o…" at bounding box center [305, 224] width 550 height 140
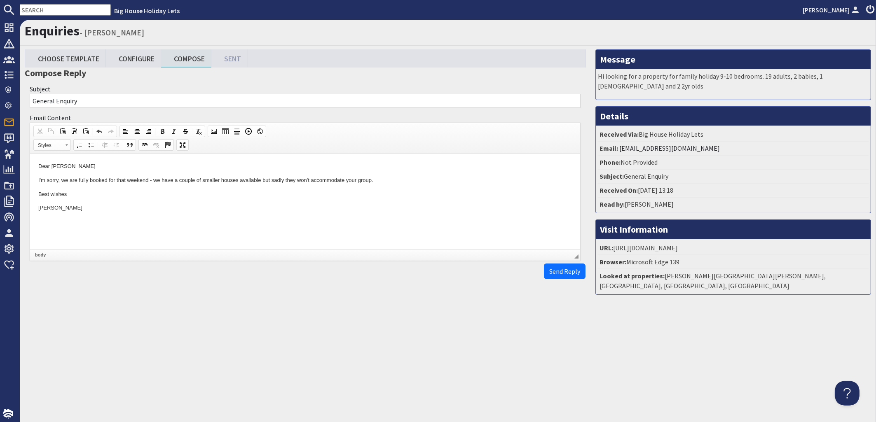
click at [42, 227] on body "Dear Terry I'm sorry, we are fully booked for that weekend - we have a couple o…" at bounding box center [305, 201] width 534 height 78
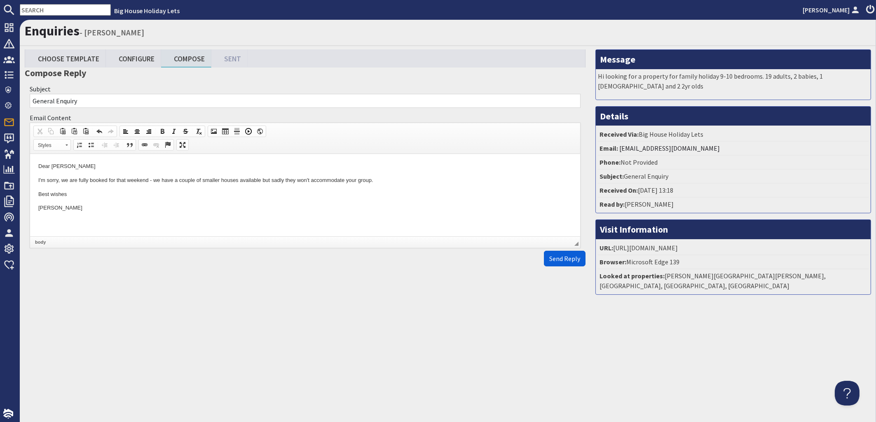
click at [569, 263] on span "Send Reply" at bounding box center [564, 259] width 31 height 8
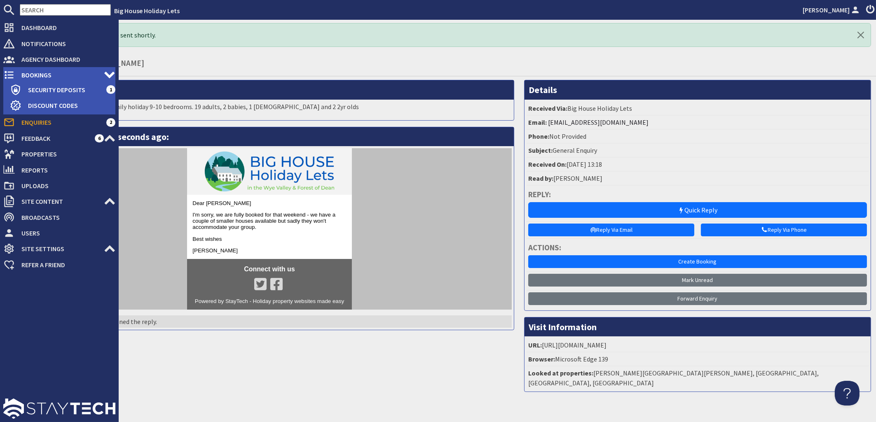
click at [35, 73] on span "Bookings" at bounding box center [59, 74] width 89 height 13
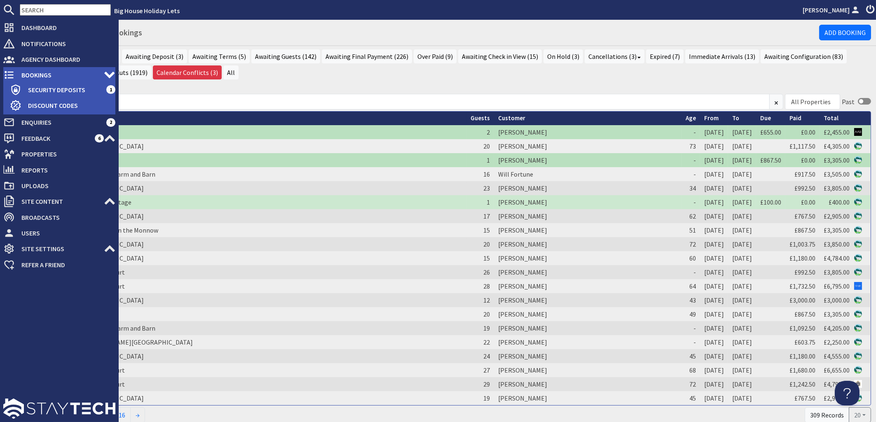
click at [46, 73] on span "Bookings" at bounding box center [59, 74] width 89 height 13
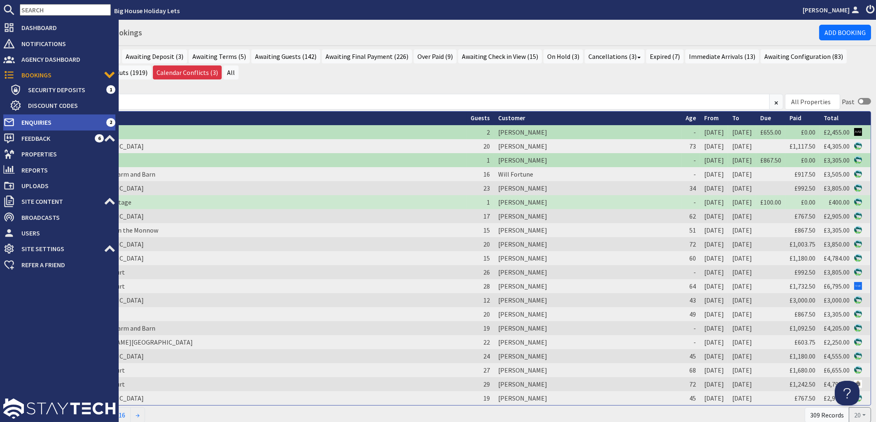
click at [38, 121] on span "Enquiries" at bounding box center [60, 122] width 91 height 13
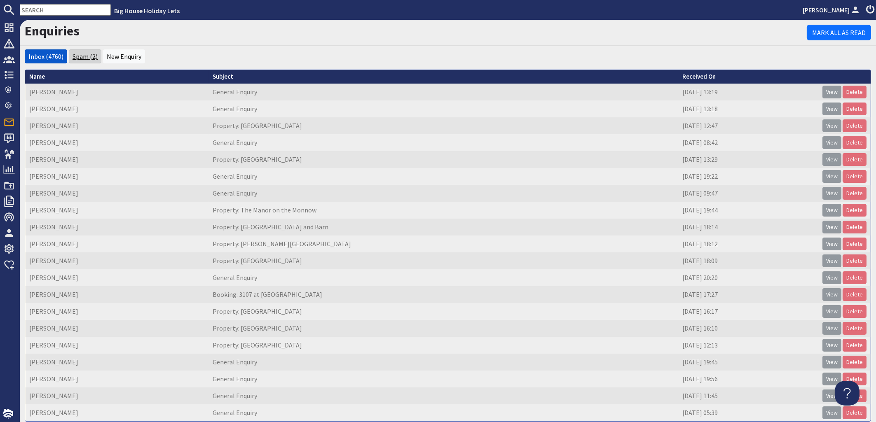
click at [77, 59] on link "Spam (2)" at bounding box center [85, 56] width 25 height 8
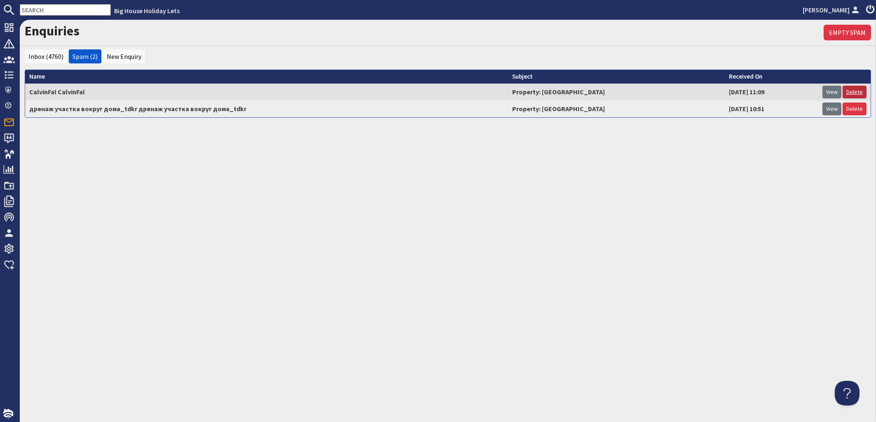
click at [863, 94] on link "Delete" at bounding box center [855, 92] width 24 height 13
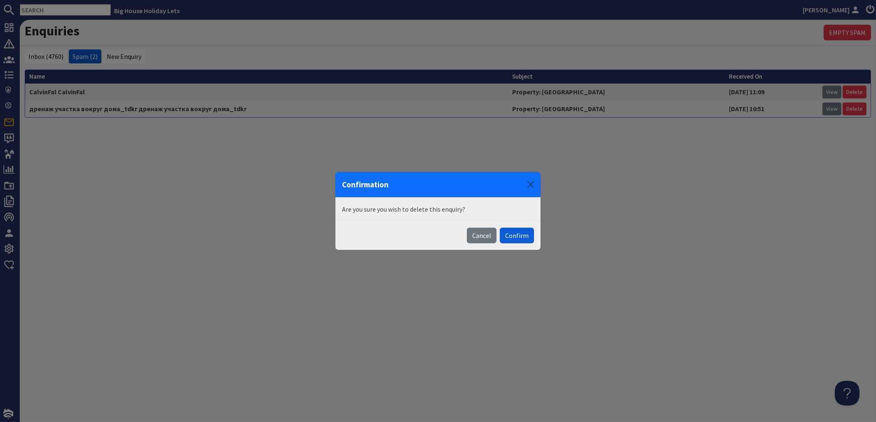
click at [513, 236] on button "Confirm" at bounding box center [517, 236] width 34 height 16
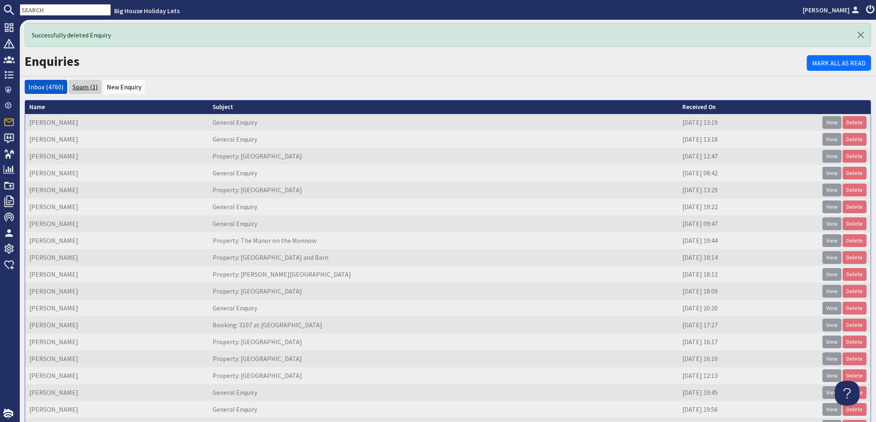
click at [86, 89] on link "Spam (1)" at bounding box center [85, 87] width 25 height 8
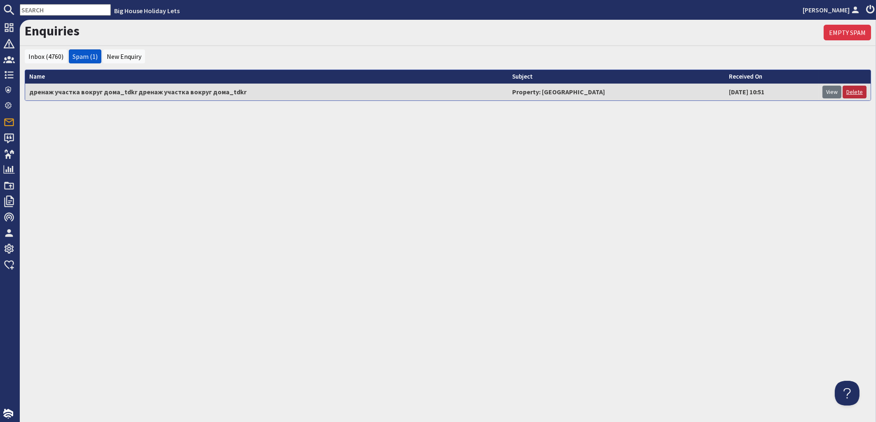
click at [858, 95] on link "Delete" at bounding box center [855, 92] width 24 height 13
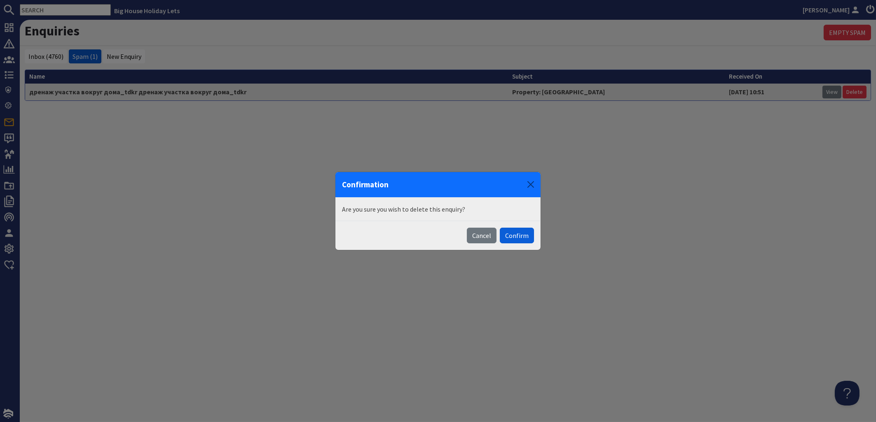
click at [517, 236] on button "Confirm" at bounding box center [517, 236] width 34 height 16
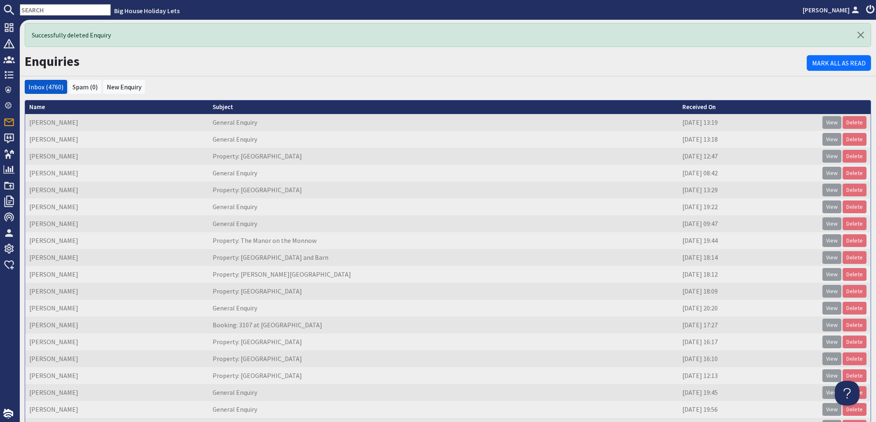
click at [678, 193] on td "[DATE] 13:29" at bounding box center [748, 190] width 140 height 17
click at [823, 190] on link "View" at bounding box center [831, 190] width 19 height 13
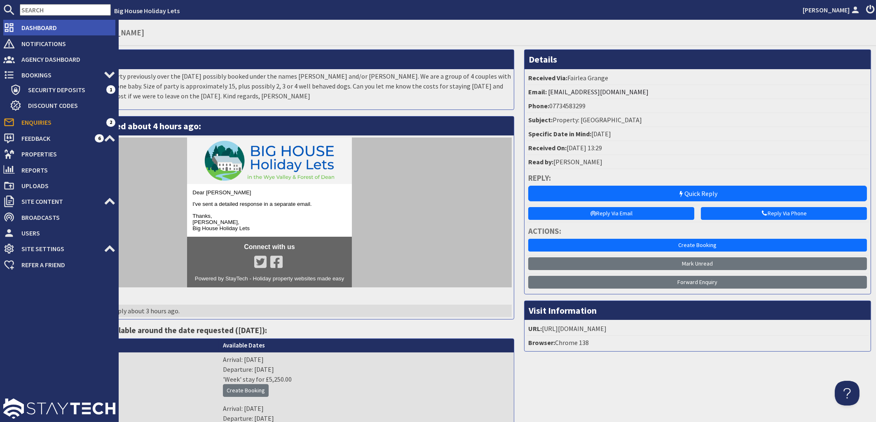
click at [34, 30] on span "Dashboard" at bounding box center [65, 27] width 101 height 13
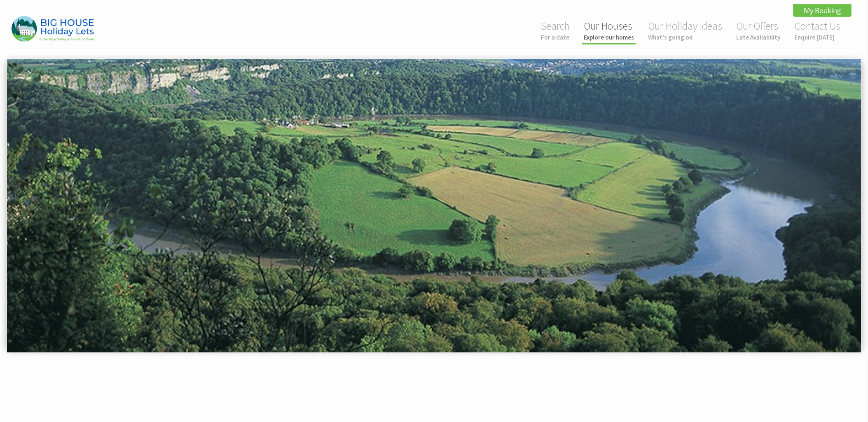
click at [594, 32] on link "Our Houses Explore our homes" at bounding box center [609, 30] width 50 height 22
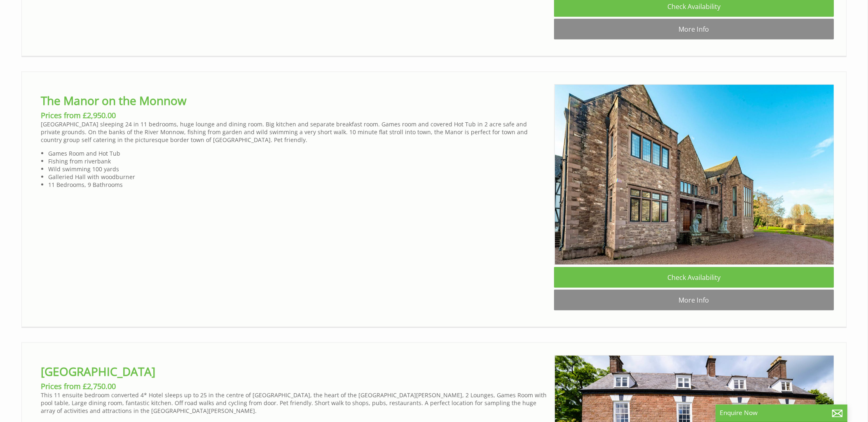
scroll to position [2429, 0]
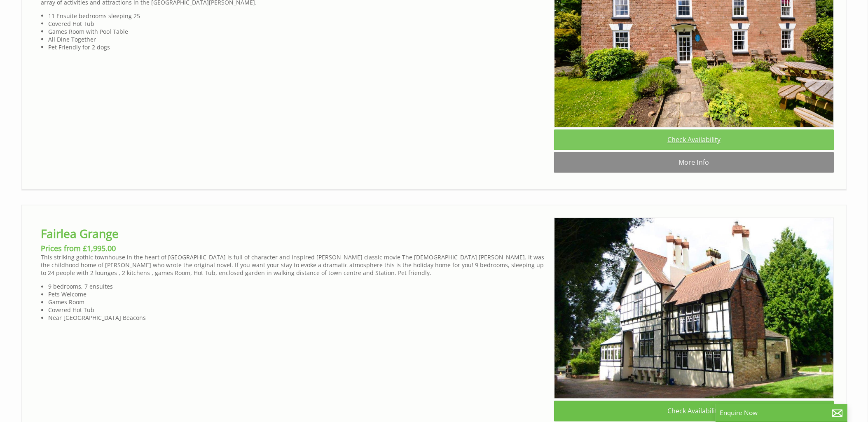
click at [695, 150] on link "Check Availability" at bounding box center [694, 140] width 280 height 21
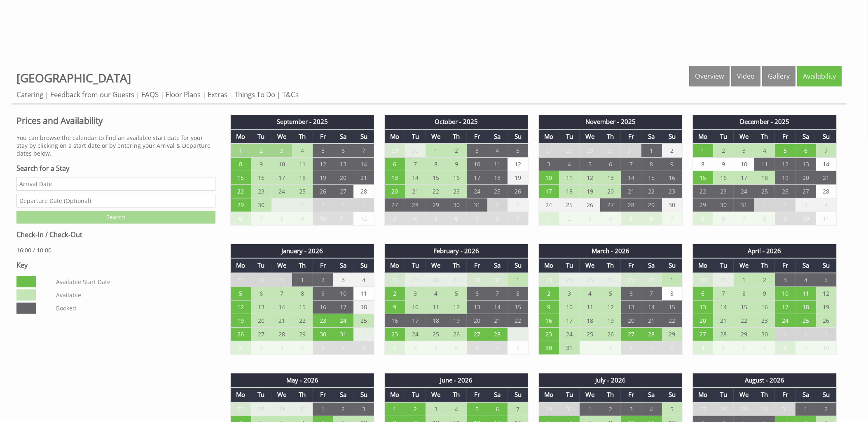
scroll to position [353, 0]
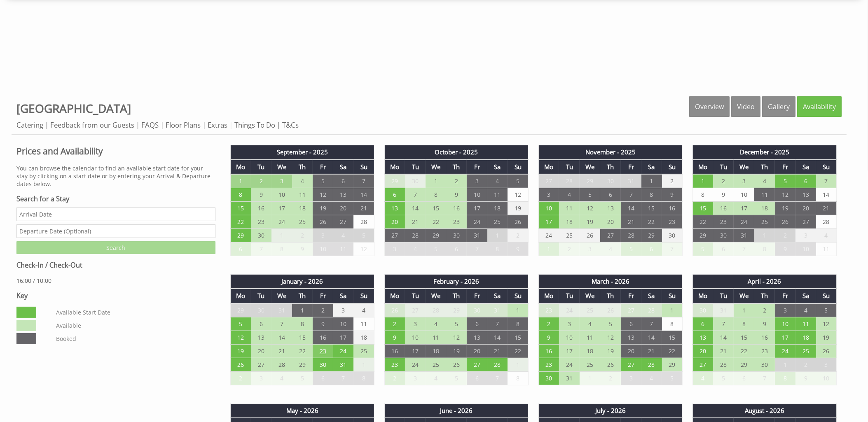
click at [319, 349] on td "23" at bounding box center [323, 351] width 21 height 14
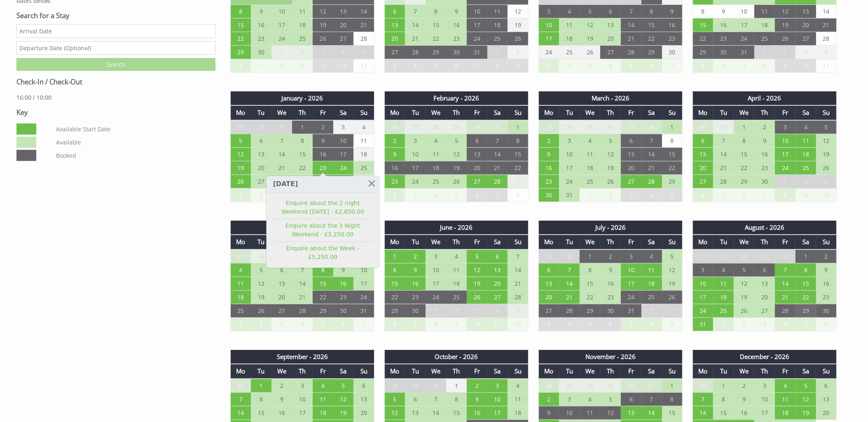
scroll to position [662, 0]
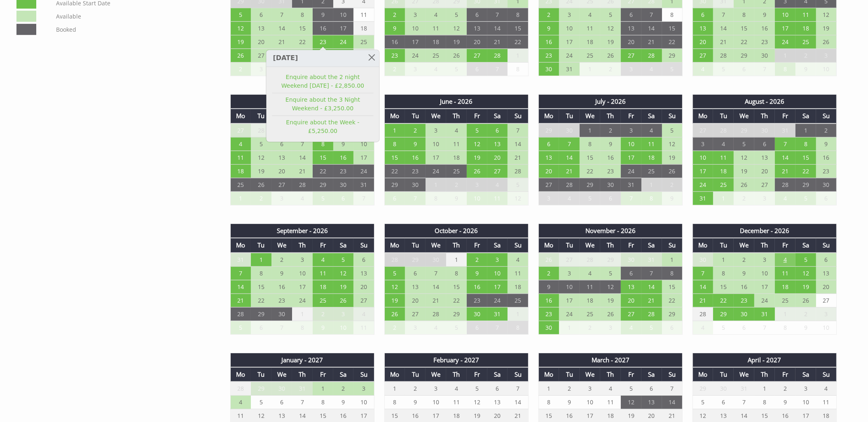
click at [784, 255] on td "4" at bounding box center [785, 260] width 21 height 14
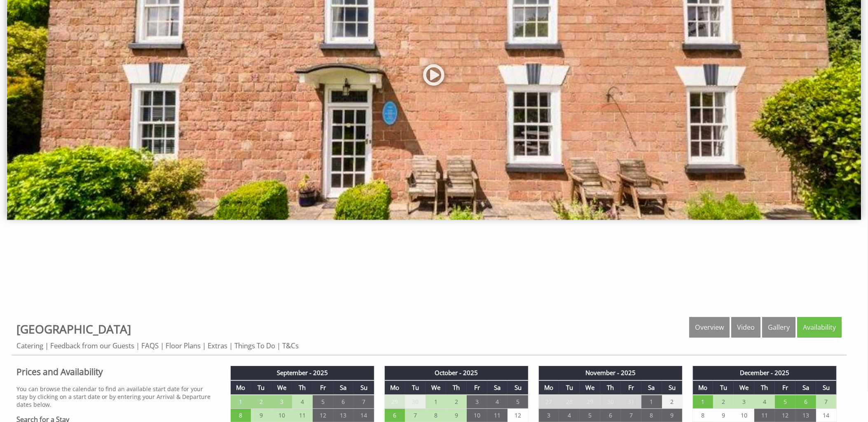
scroll to position [0, 0]
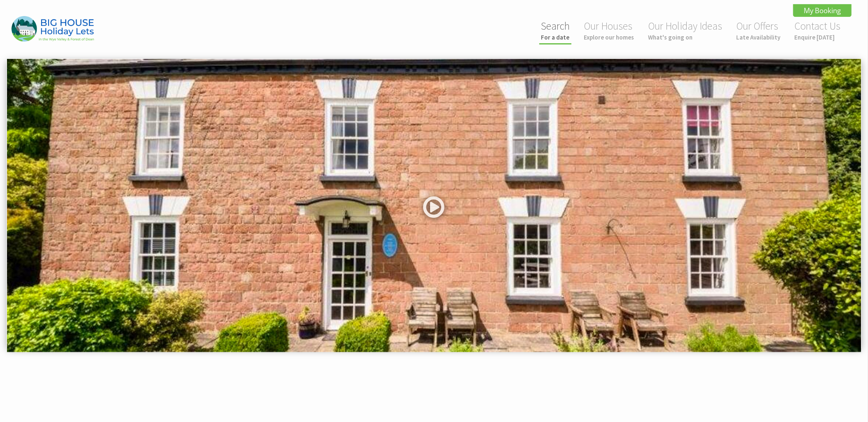
click at [555, 21] on link "Search For a date" at bounding box center [555, 30] width 29 height 22
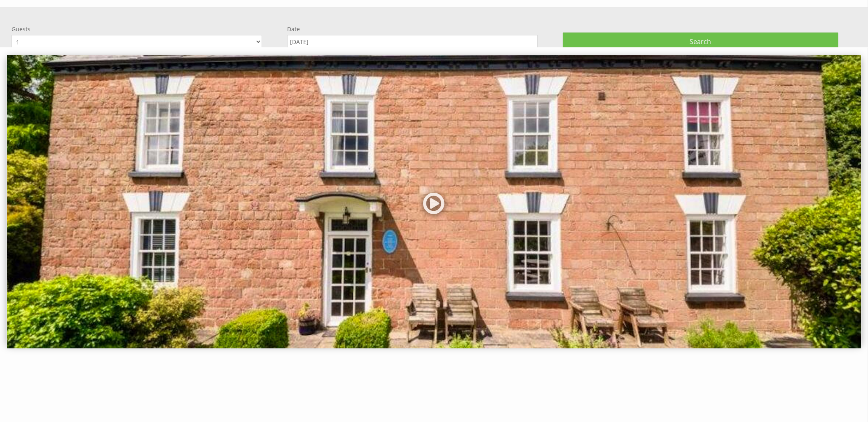
scroll to position [58, 0]
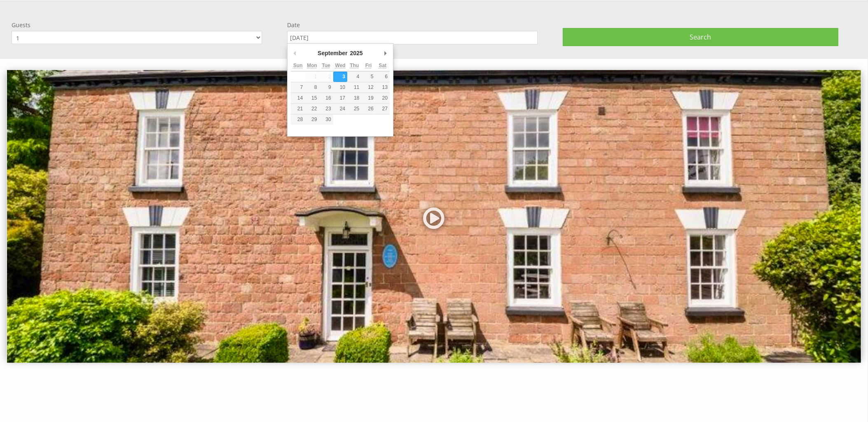
drag, startPoint x: 336, startPoint y: 38, endPoint x: 272, endPoint y: 40, distance: 63.9
click at [287, 40] on input "03/09/2025" at bounding box center [412, 38] width 250 height 14
type input "[DATE]"
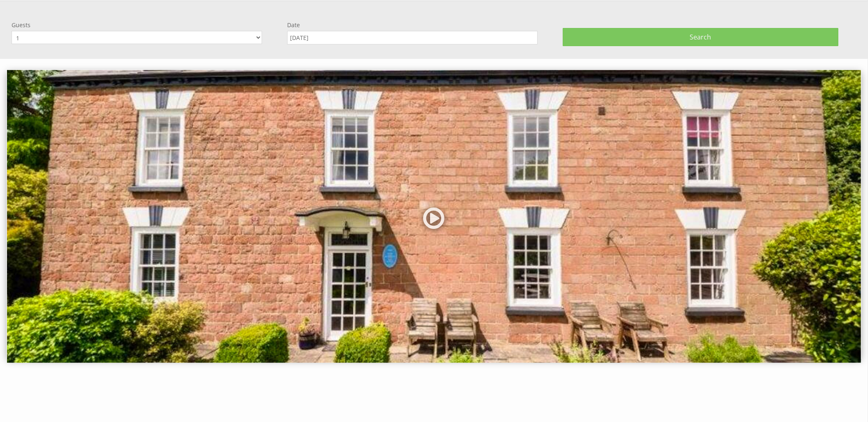
click at [665, 40] on button "Search" at bounding box center [701, 37] width 276 height 18
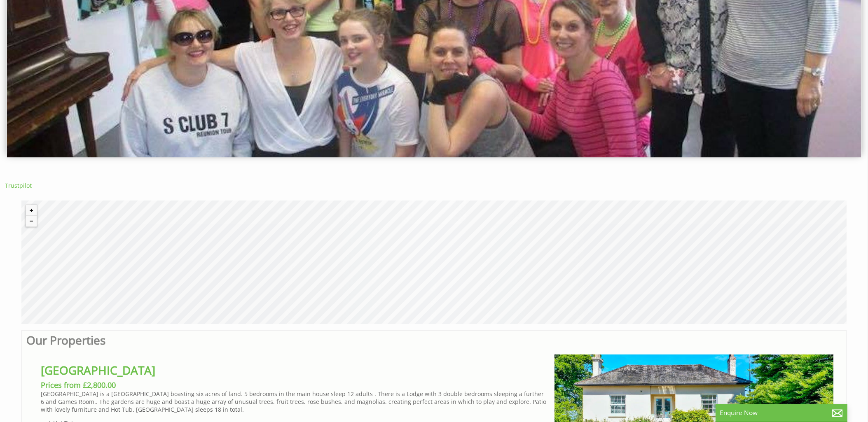
scroll to position [18, 0]
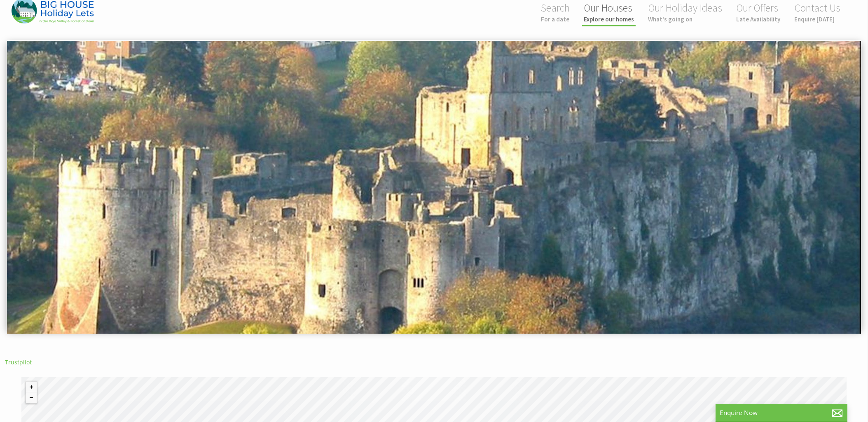
click at [617, 15] on link "Our Houses Explore our homes" at bounding box center [609, 12] width 50 height 22
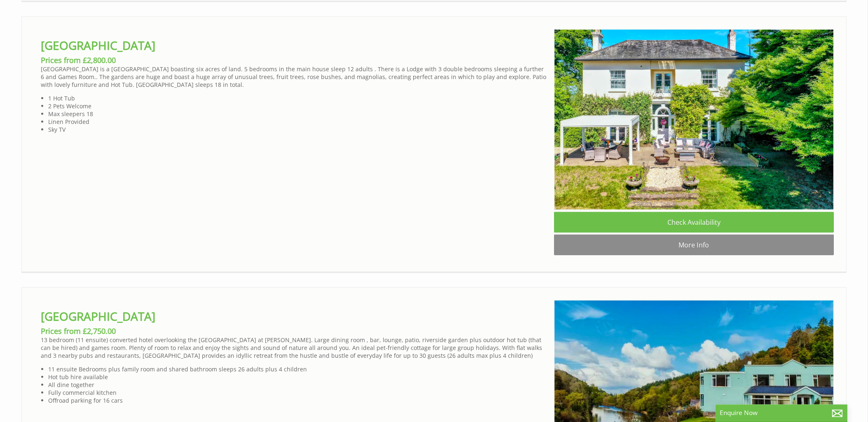
scroll to position [1590, 0]
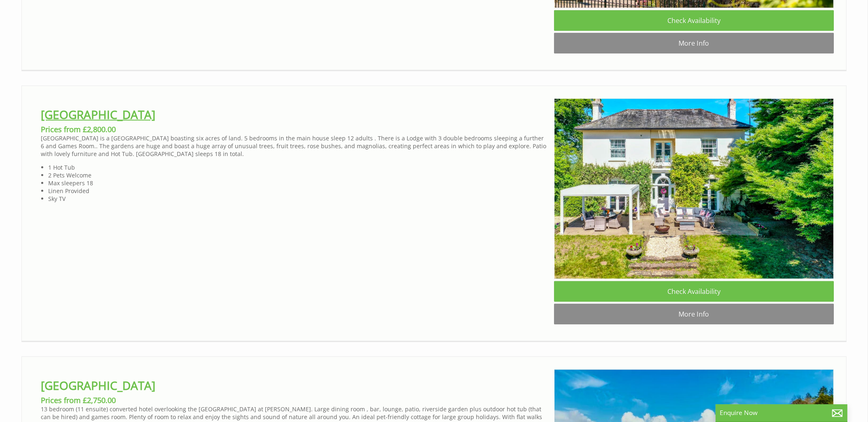
click at [103, 122] on link "[GEOGRAPHIC_DATA]" at bounding box center [98, 115] width 115 height 16
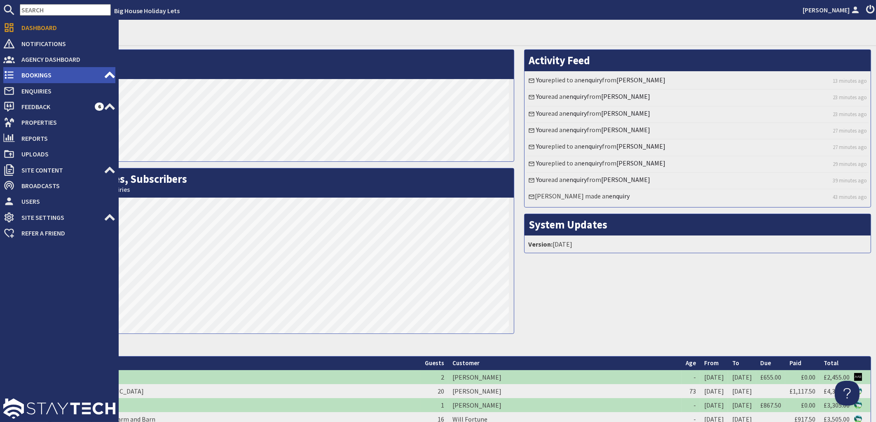
click at [33, 74] on span "Bookings" at bounding box center [59, 74] width 89 height 13
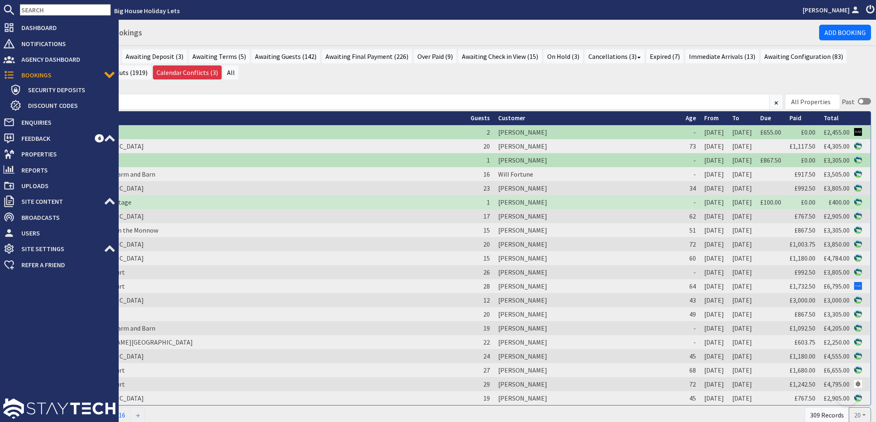
click at [44, 108] on span "Discount Codes" at bounding box center [68, 105] width 94 height 13
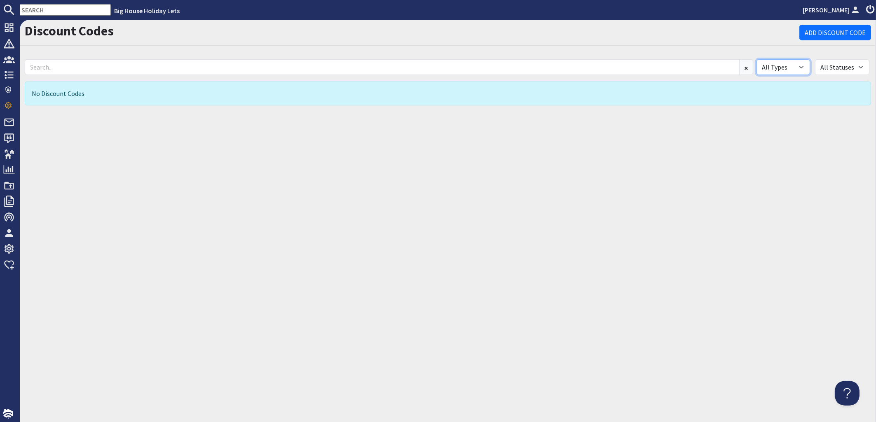
click at [756, 59] on select "All Types Percentage Amount" at bounding box center [783, 67] width 54 height 16
click option "All Types" at bounding box center [0, 0] width 0 height 0
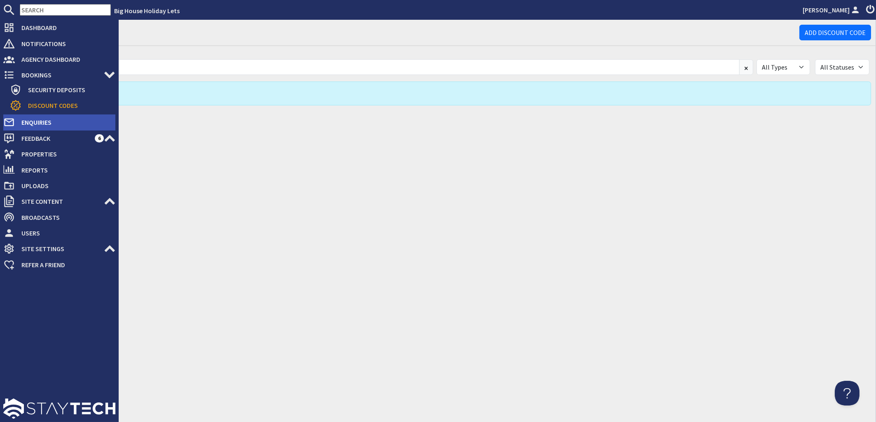
click at [35, 126] on span "Enquiries" at bounding box center [65, 122] width 101 height 13
